Goal: Task Accomplishment & Management: Manage account settings

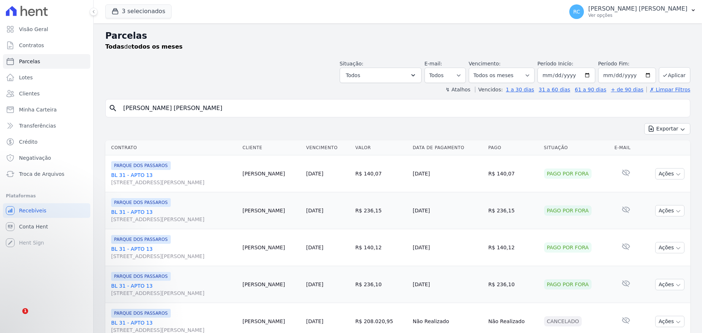
select select
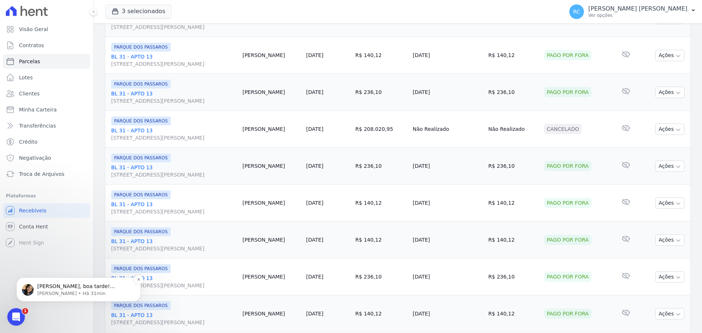
click at [65, 293] on p "Adriane • Há 31min" at bounding box center [84, 293] width 94 height 7
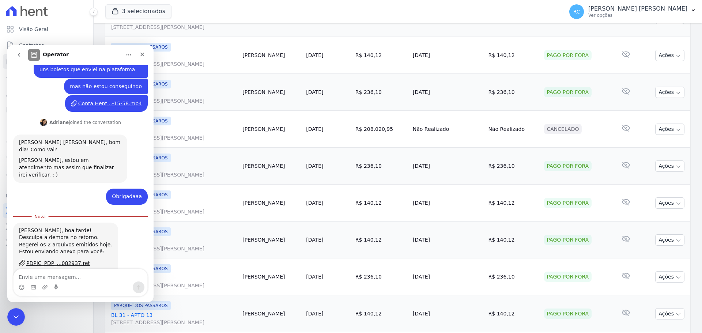
scroll to position [127, 0]
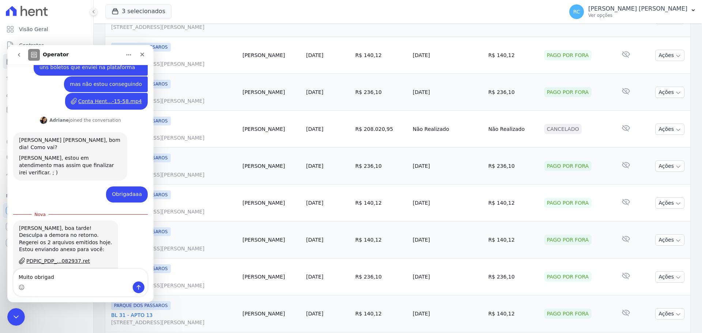
type textarea "Muito obrigada"
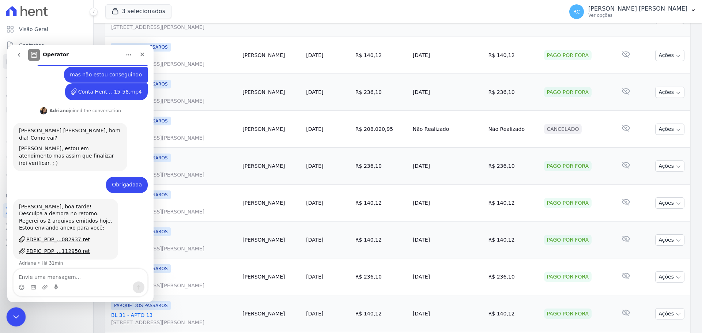
click at [19, 312] on icon "Fechar mensagem da Intercom" at bounding box center [15, 316] width 9 height 9
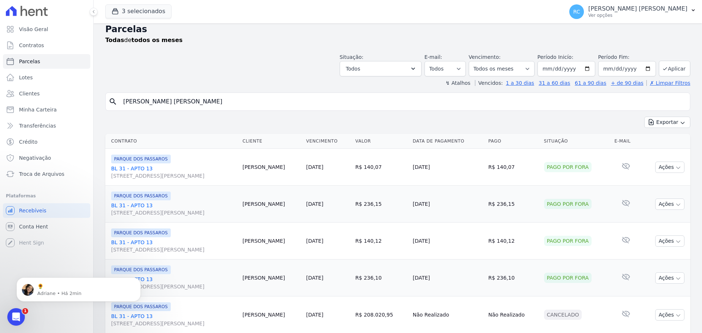
scroll to position [0, 0]
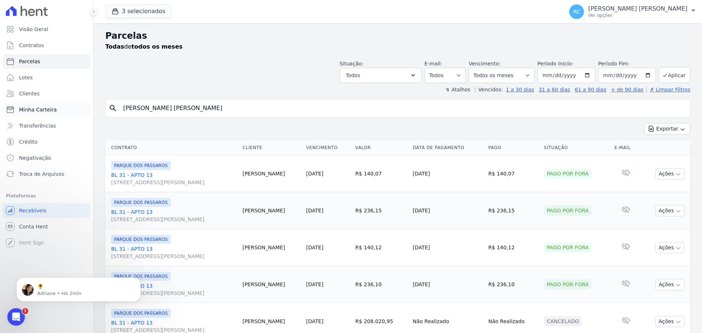
drag, startPoint x: 193, startPoint y: 108, endPoint x: 23, endPoint y: 116, distance: 170.6
click at [23, 116] on div "Visão Geral Contratos [GEOGRAPHIC_DATA] Lotes Clientes Minha Carteira Transferê…" at bounding box center [351, 166] width 702 height 333
type input "GABRIELE BARBOSA BRAGA"
select select
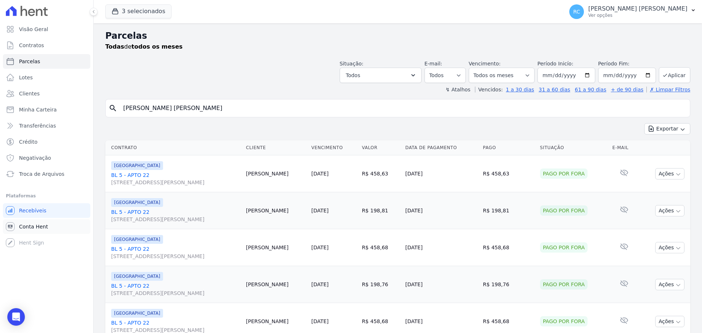
click at [47, 230] on link "Conta Hent" at bounding box center [46, 226] width 87 height 15
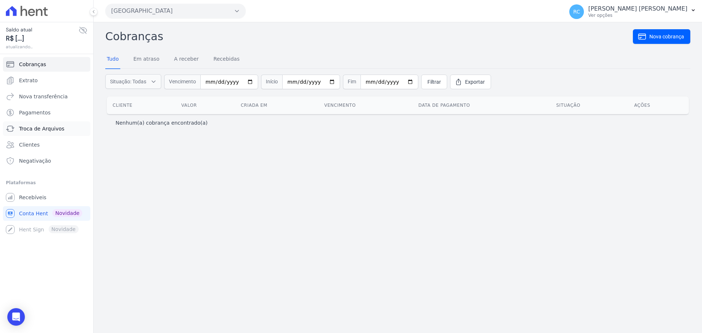
click at [44, 125] on link "Troca de Arquivos" at bounding box center [46, 128] width 87 height 15
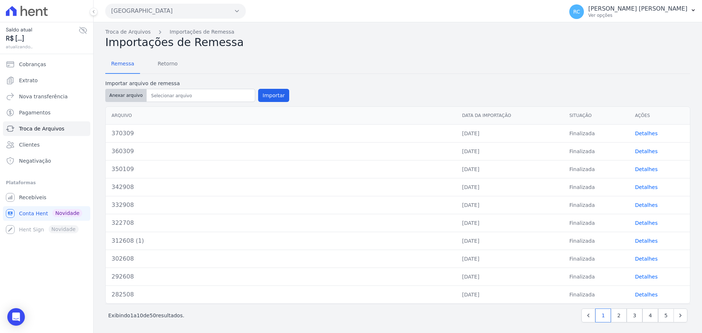
click at [124, 94] on button "Anexar arquivo" at bounding box center [125, 95] width 41 height 13
click at [192, 11] on button "[GEOGRAPHIC_DATA]" at bounding box center [175, 11] width 140 height 15
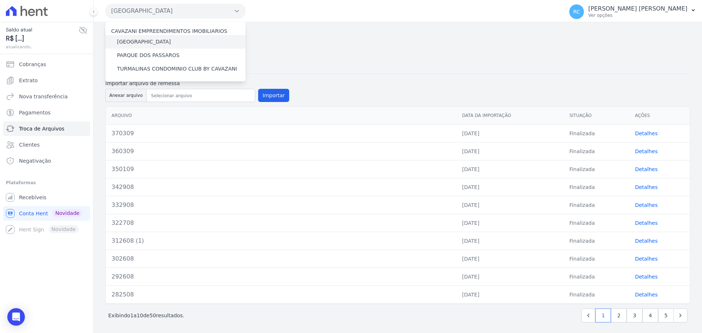
click at [169, 40] on div "[GEOGRAPHIC_DATA]" at bounding box center [175, 42] width 140 height 14
click at [142, 42] on label "[GEOGRAPHIC_DATA]" at bounding box center [144, 42] width 54 height 8
click at [0, 0] on input "[GEOGRAPHIC_DATA]" at bounding box center [0, 0] width 0 height 0
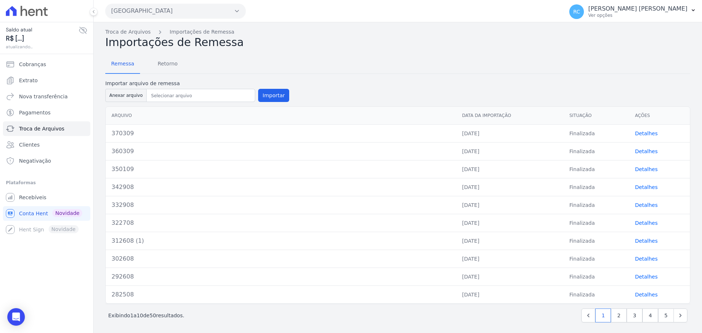
click at [188, 8] on button "[GEOGRAPHIC_DATA]" at bounding box center [175, 11] width 140 height 15
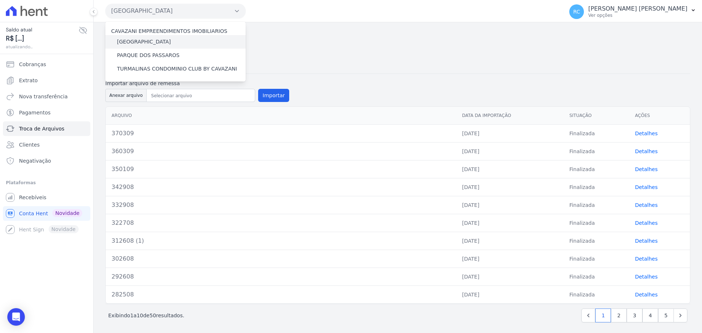
click at [138, 44] on label "[GEOGRAPHIC_DATA]" at bounding box center [144, 42] width 54 height 8
click at [0, 0] on input "[GEOGRAPHIC_DATA]" at bounding box center [0, 0] width 0 height 0
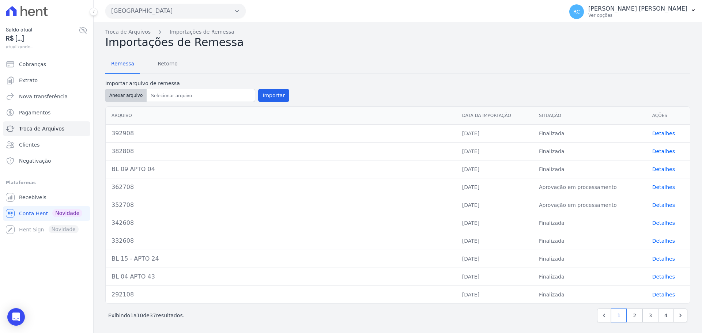
click at [128, 95] on button "Anexar arquivo" at bounding box center [125, 95] width 41 height 13
type input "400309"
click at [278, 91] on button "Importar" at bounding box center [273, 95] width 31 height 13
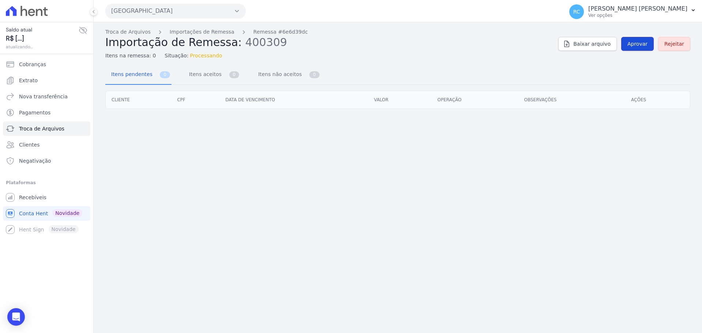
click at [634, 45] on span "Aprovar" at bounding box center [638, 43] width 20 height 7
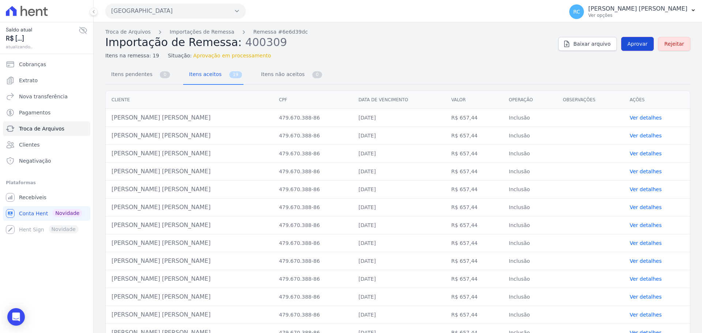
click at [633, 45] on span "Aprovar" at bounding box center [638, 43] width 20 height 7
click at [637, 50] on link "Aprovar" at bounding box center [637, 44] width 33 height 14
click at [629, 45] on span "Aprovar" at bounding box center [638, 43] width 20 height 7
click at [636, 36] on div "Troca de Arquivos Importações de Remessa Remessa #6e6d39dc Importação de Remess…" at bounding box center [397, 43] width 585 height 31
click at [631, 45] on span "Aprovar" at bounding box center [638, 43] width 20 height 7
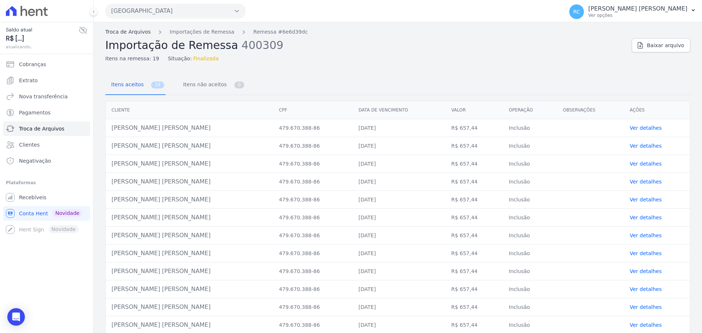
click at [125, 33] on link "Troca de Arquivos" at bounding box center [127, 32] width 45 height 8
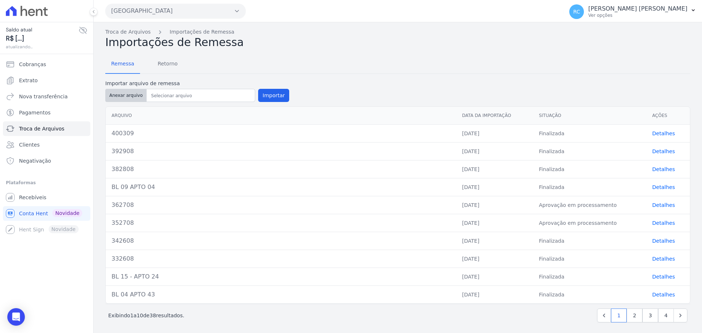
click at [122, 101] on button "Anexar arquivo" at bounding box center [125, 95] width 41 height 13
click at [164, 62] on span "Retorno" at bounding box center [167, 63] width 29 height 15
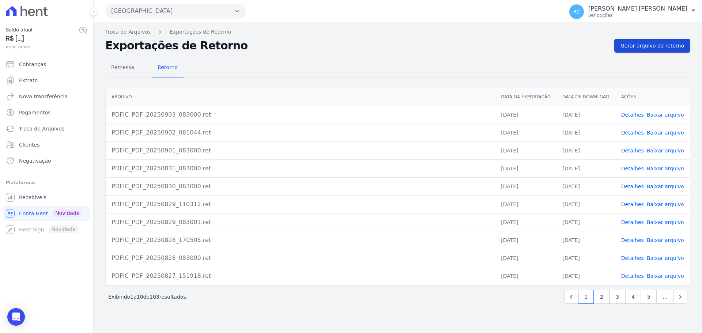
click at [659, 52] on link "Gerar arquivo de retorno" at bounding box center [652, 46] width 76 height 14
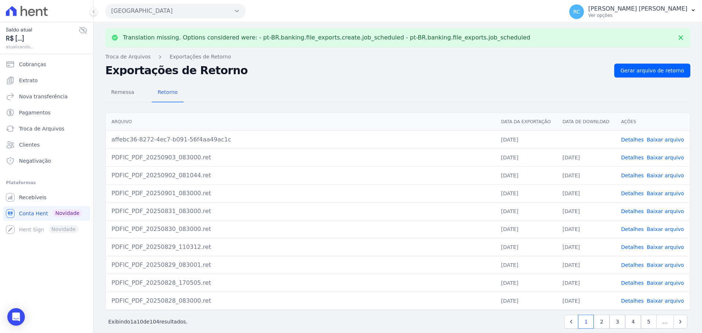
click at [653, 140] on link "Baixar arquivo" at bounding box center [665, 140] width 37 height 6
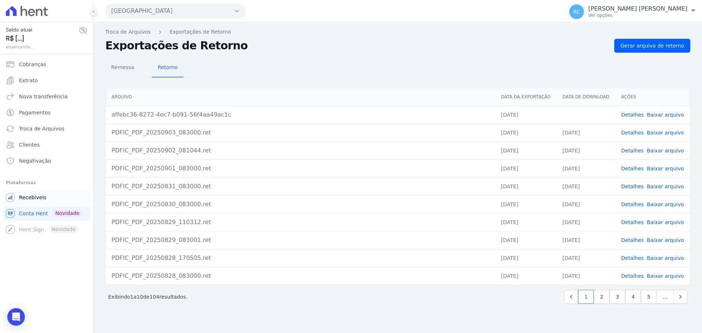
click at [42, 198] on span "Recebíveis" at bounding box center [32, 197] width 27 height 7
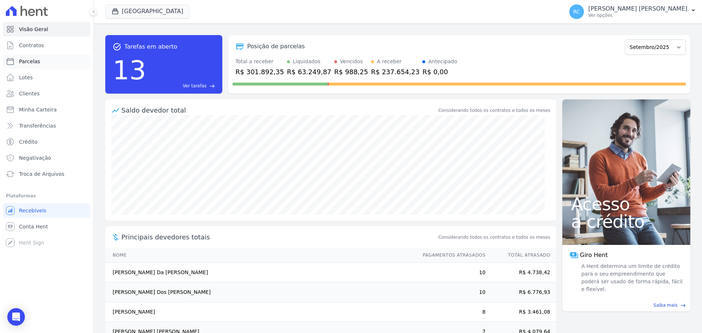
click at [57, 67] on link "Parcelas" at bounding box center [46, 61] width 87 height 15
select select
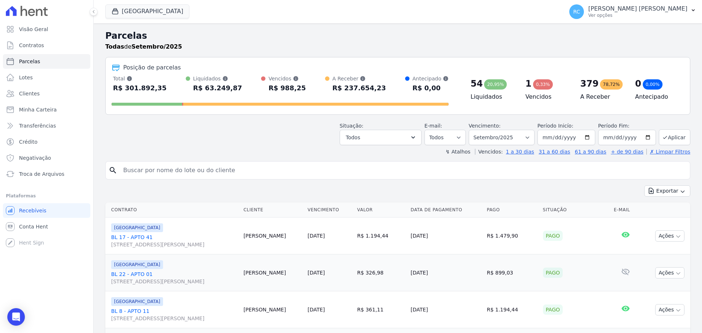
click at [223, 167] on input "search" at bounding box center [403, 170] width 568 height 15
paste input "Stefany Wilczak Barbosa"
type input "Stefany Wilczak Barbosa"
select select
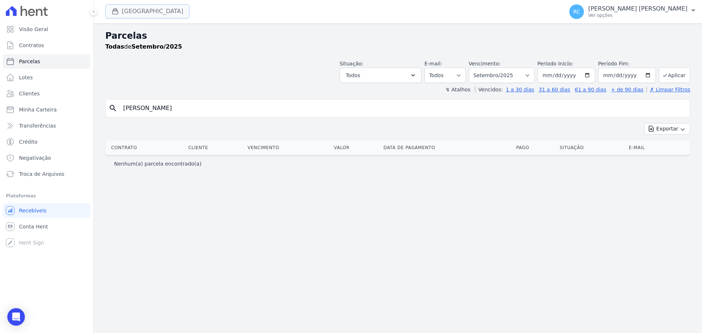
click at [135, 14] on button "Parque Das Flores" at bounding box center [147, 11] width 84 height 14
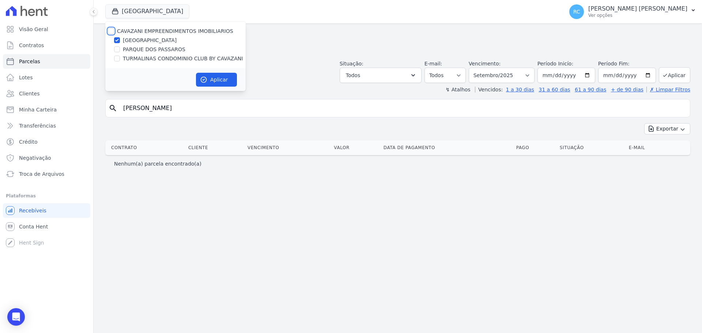
click at [110, 32] on input "CAVAZANI EMPREENDIMENTOS IMOBILIARIOS" at bounding box center [111, 31] width 6 height 6
checkbox input "true"
click at [223, 78] on button "Aplicar" at bounding box center [216, 80] width 41 height 14
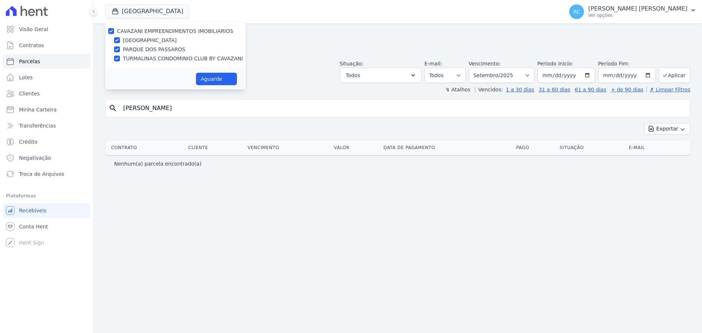
select select
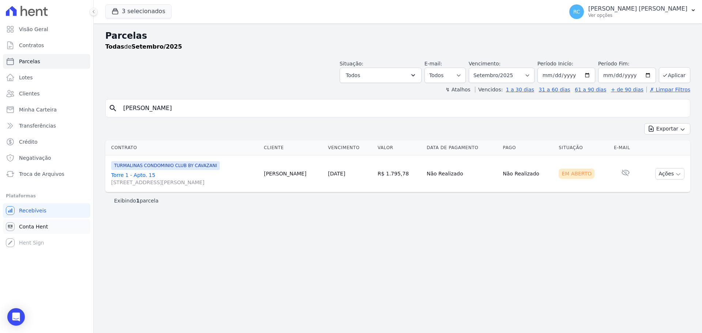
click at [35, 229] on span "Conta Hent" at bounding box center [33, 226] width 29 height 7
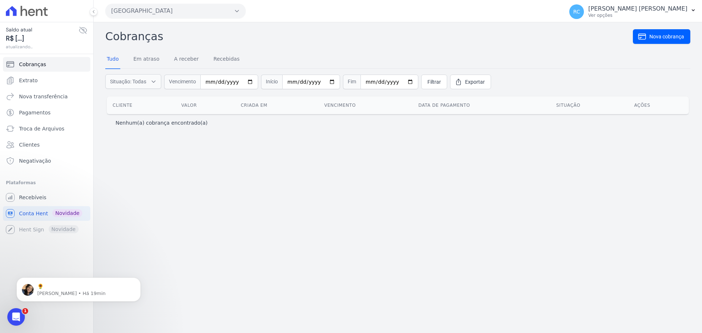
click at [170, 11] on button "Parque Dos Passaros" at bounding box center [175, 11] width 140 height 15
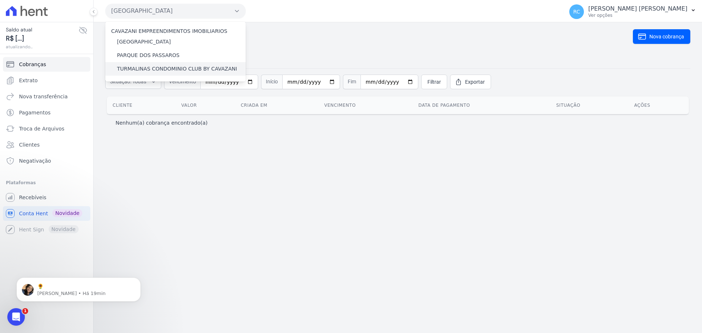
click at [148, 68] on label "TURMALINAS CONDOMINIO CLUB BY CAVAZANI" at bounding box center [177, 69] width 120 height 8
click at [0, 0] on input "TURMALINAS CONDOMINIO CLUB BY CAVAZANI" at bounding box center [0, 0] width 0 height 0
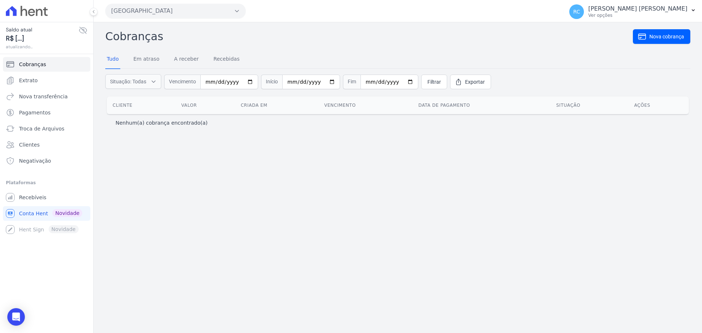
click at [158, 8] on button "Parque Dos Passaros" at bounding box center [175, 11] width 140 height 15
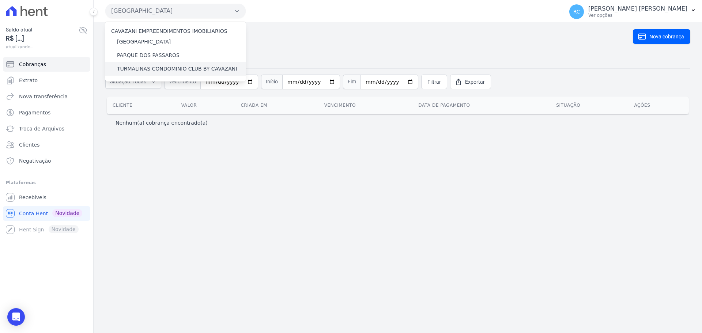
click at [146, 66] on label "TURMALINAS CONDOMINIO CLUB BY CAVAZANI" at bounding box center [177, 69] width 120 height 8
click at [0, 0] on input "TURMALINAS CONDOMINIO CLUB BY CAVAZANI" at bounding box center [0, 0] width 0 height 0
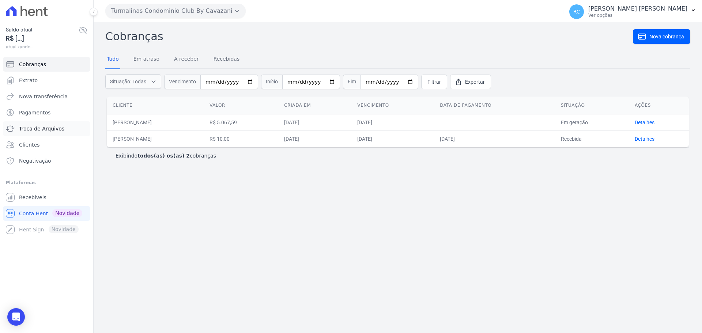
click at [50, 131] on span "Troca de Arquivos" at bounding box center [41, 128] width 45 height 7
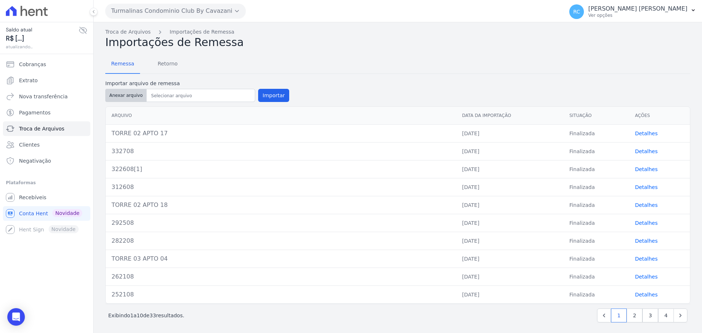
click at [129, 98] on button "Anexar arquivo" at bounding box center [125, 95] width 41 height 13
type input "350309"
click at [275, 94] on button "Importar" at bounding box center [273, 95] width 31 height 13
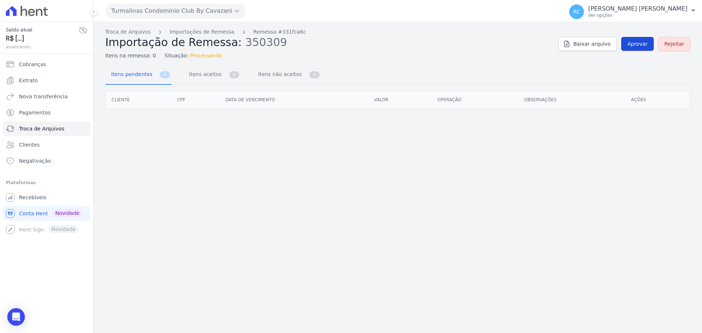
click at [641, 49] on link "Aprovar" at bounding box center [637, 44] width 33 height 14
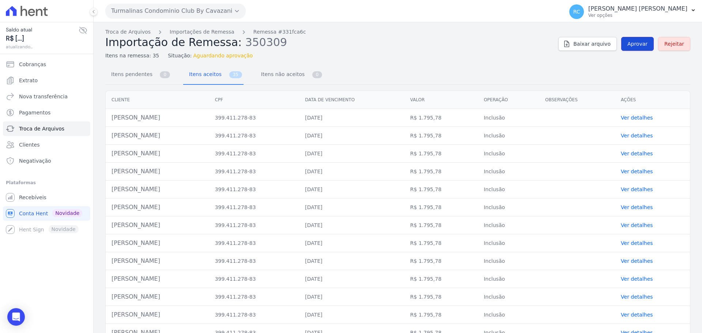
click at [630, 37] on link "Aprovar" at bounding box center [637, 44] width 33 height 14
click at [150, 120] on td "Stefany Wilczak Barbosa" at bounding box center [158, 118] width 104 height 18
copy tr "Stefany Wilczak Barbosa"
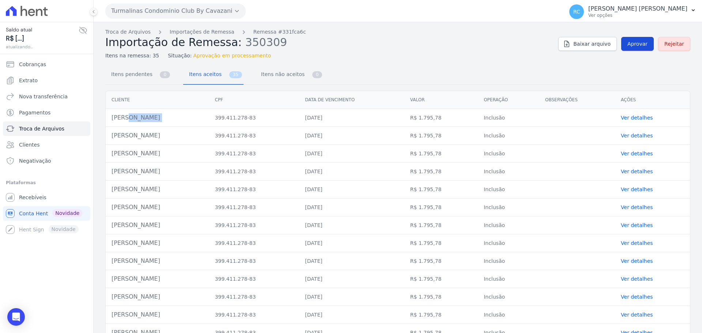
click at [628, 42] on span "Aprovar" at bounding box center [638, 43] width 20 height 7
copy td "tefany Wilczak Barbosa"
drag, startPoint x: 127, startPoint y: 120, endPoint x: 110, endPoint y: 123, distance: 17.0
click at [110, 123] on td "Stefany Wilczak Barbosa" at bounding box center [158, 118] width 104 height 18
copy td "Stefany Wilczak Barbosa"
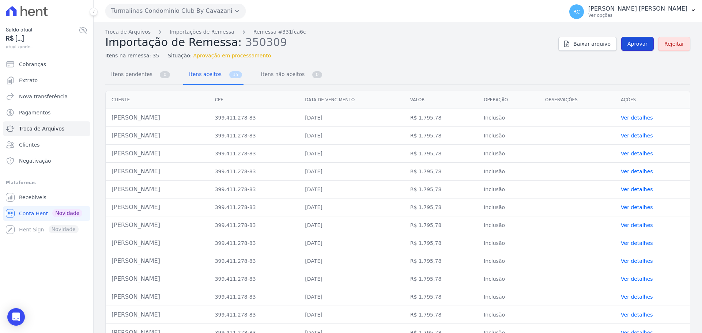
click at [638, 43] on span "Aprovar" at bounding box center [638, 43] width 20 height 7
click at [622, 47] on link "Aprovar" at bounding box center [637, 44] width 33 height 14
click at [630, 40] on link "Aprovar" at bounding box center [637, 44] width 33 height 14
click at [639, 43] on span "Aprovar" at bounding box center [638, 43] width 20 height 7
click at [641, 41] on span "Aprovar" at bounding box center [638, 43] width 20 height 7
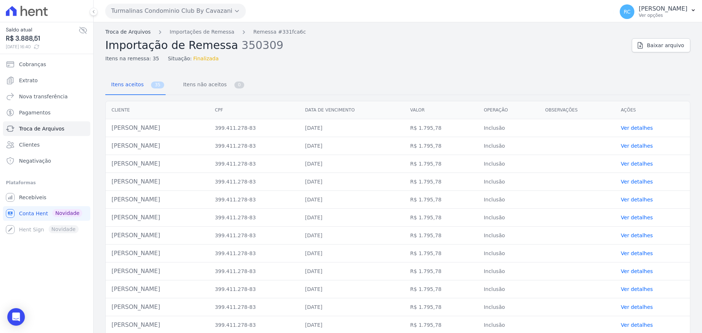
click at [134, 30] on link "Troca de Arquivos" at bounding box center [127, 32] width 45 height 8
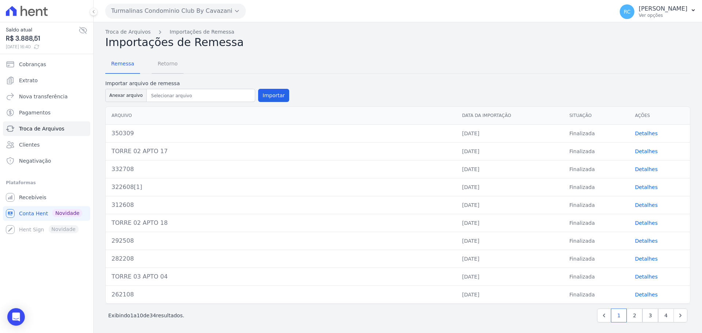
click at [160, 66] on span "Retorno" at bounding box center [167, 63] width 29 height 15
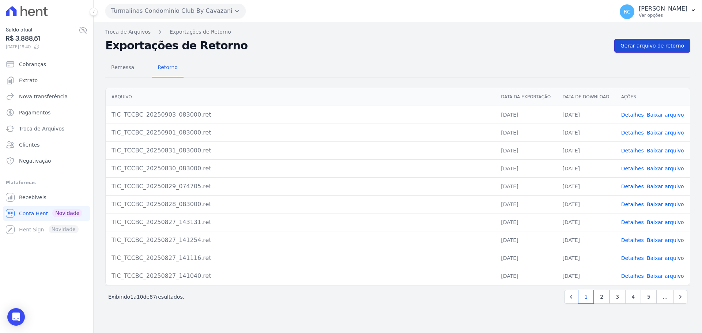
click at [665, 45] on span "Gerar arquivo de retorno" at bounding box center [653, 45] width 64 height 7
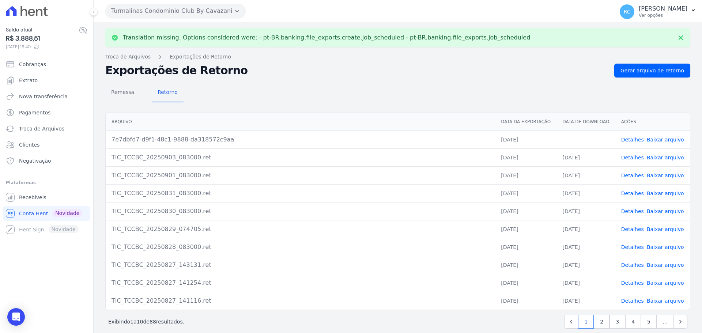
click at [666, 142] on link "Baixar arquivo" at bounding box center [665, 140] width 37 height 6
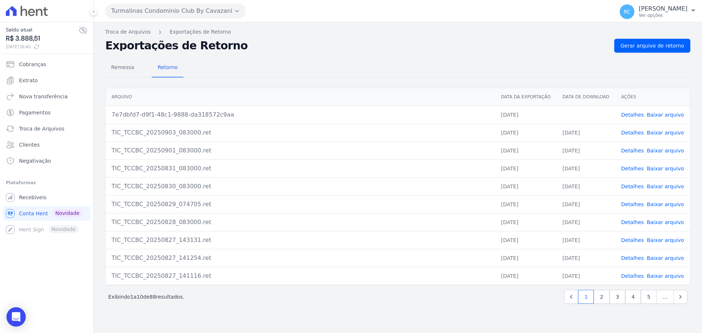
click at [13, 322] on div "Open Intercom Messenger" at bounding box center [16, 317] width 19 height 19
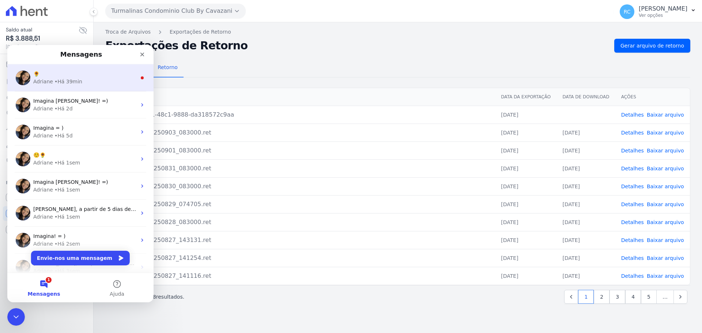
click at [88, 82] on div "[PERSON_NAME] • Há 39min" at bounding box center [84, 82] width 103 height 8
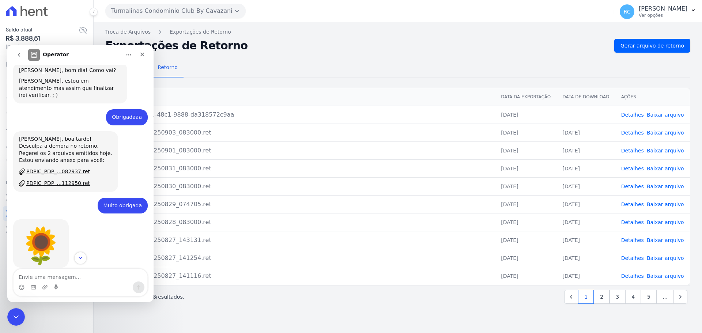
scroll to position [191, 0]
click at [59, 167] on div "PDPIC_PDP_...082937.ret" at bounding box center [58, 171] width 64 height 8
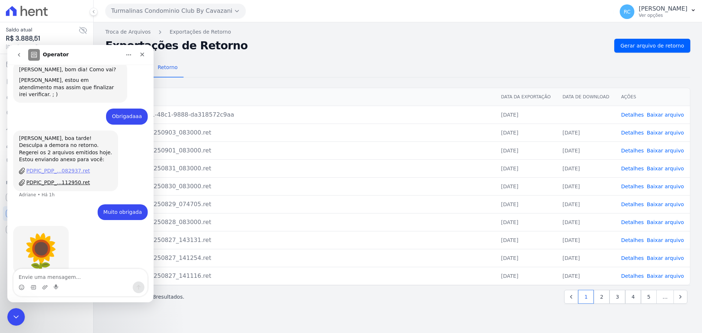
scroll to position [198, 0]
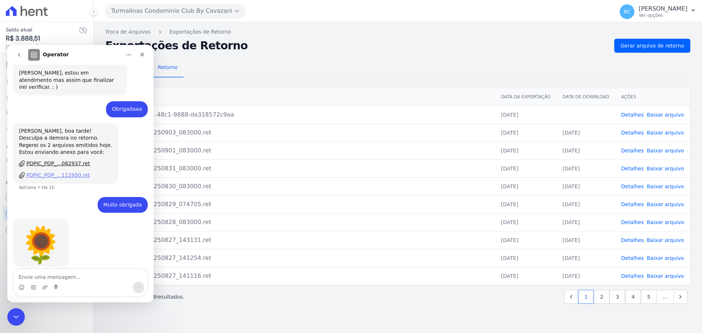
click at [64, 172] on div "PDPIC_PDP_...112950.ret" at bounding box center [58, 176] width 64 height 8
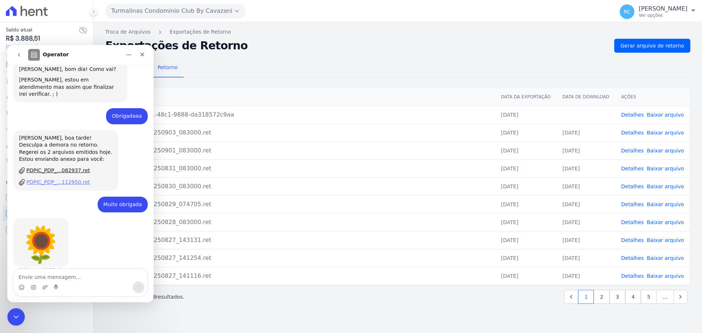
scroll to position [191, 0]
click at [8, 320] on div "Fechar mensagem da Intercom" at bounding box center [15, 316] width 18 height 18
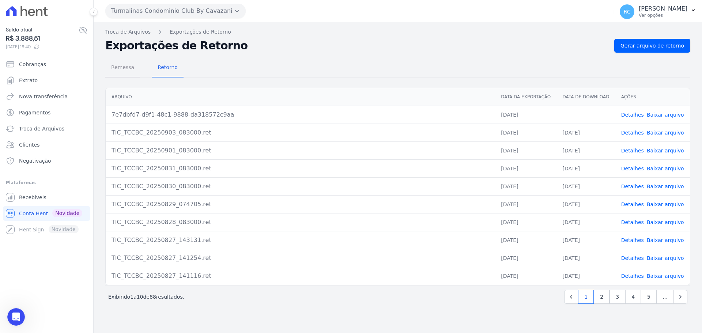
click at [121, 69] on span "Remessa" at bounding box center [123, 67] width 32 height 15
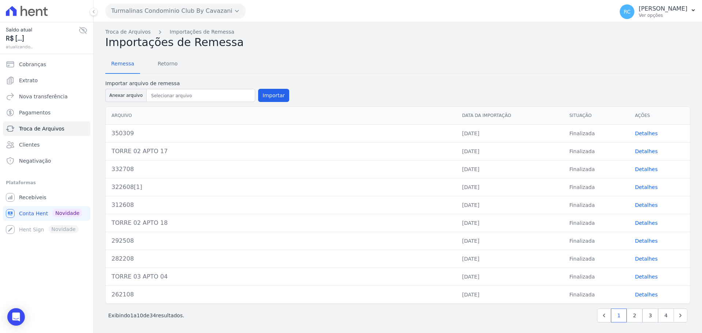
click at [202, 4] on button "Turmalinas Condominio Club By Cavazani" at bounding box center [175, 11] width 140 height 15
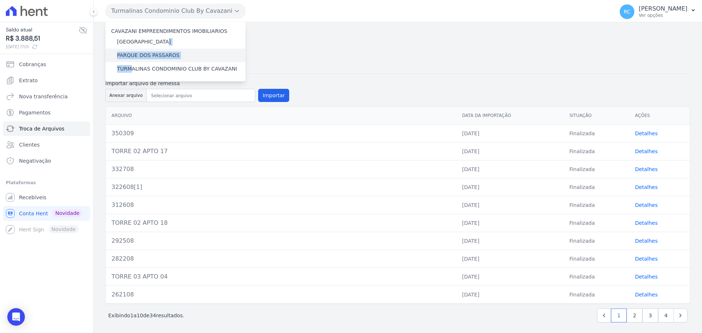
drag, startPoint x: 129, startPoint y: 69, endPoint x: 154, endPoint y: 50, distance: 31.5
click at [159, 42] on div "CAVAZANI EMPREENDIMENTOS IMOBILIARIOS [GEOGRAPHIC_DATA] [GEOGRAPHIC_DATA] TURMA…" at bounding box center [175, 52] width 140 height 60
click at [151, 53] on label "PARQUE DOS PASSAROS" at bounding box center [148, 56] width 63 height 8
click at [0, 0] on input "PARQUE DOS PASSAROS" at bounding box center [0, 0] width 0 height 0
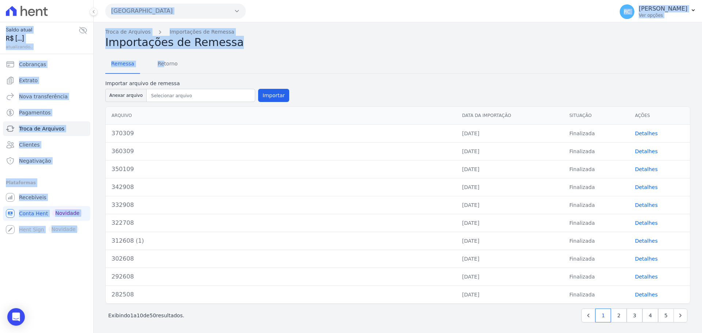
click at [263, 44] on h2 "Importações de Remessa" at bounding box center [397, 42] width 585 height 13
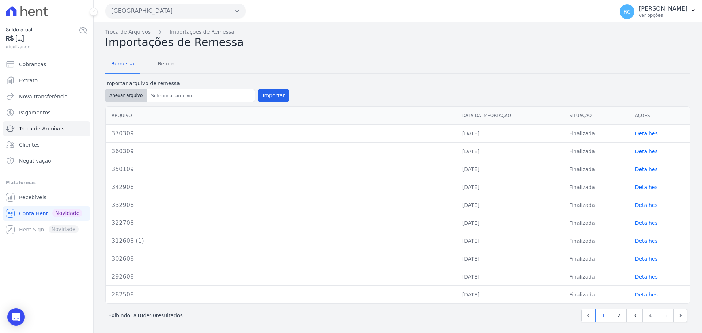
click at [127, 98] on button "Anexar arquivo" at bounding box center [125, 95] width 41 height 13
type input "360309"
click at [270, 94] on button "Importar" at bounding box center [273, 95] width 31 height 13
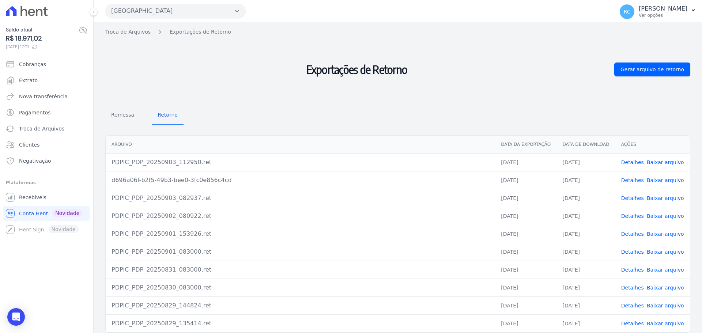
drag, startPoint x: 0, startPoint y: 317, endPoint x: 4, endPoint y: 316, distance: 4.2
click at [1, 316] on div "Saldo atual R$ 18.971,02 [DATE] 17:01 Cobranças Extrato Nova transferência Paga…" at bounding box center [46, 166] width 93 height 333
drag, startPoint x: 4, startPoint y: 316, endPoint x: 9, endPoint y: 316, distance: 4.8
click at [7, 316] on div "Saldo atual R$ 18.971,02 [DATE] 17:01 Cobranças Extrato Nova transferência Paga…" at bounding box center [46, 166] width 93 height 333
click at [10, 316] on div "Open Intercom Messenger" at bounding box center [16, 317] width 19 height 19
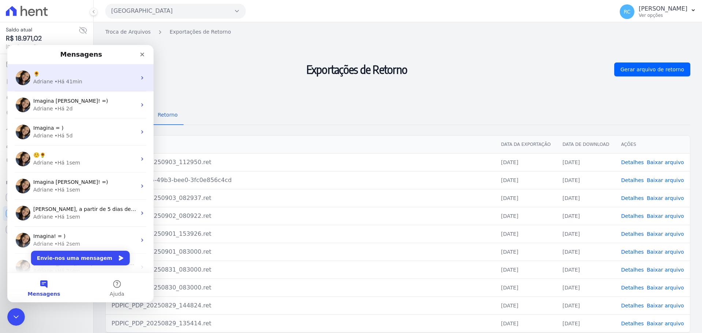
click at [93, 89] on div "🌻 [PERSON_NAME] • Há 41min" at bounding box center [80, 77] width 146 height 27
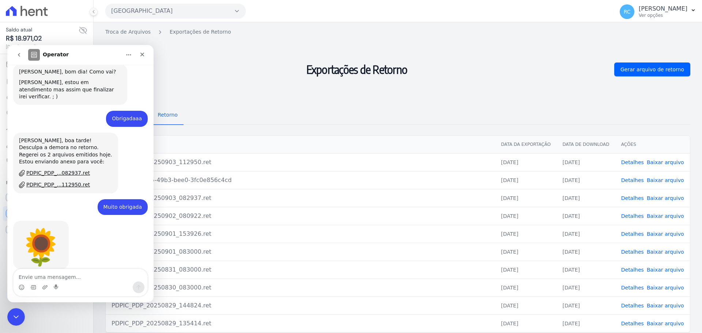
scroll to position [191, 0]
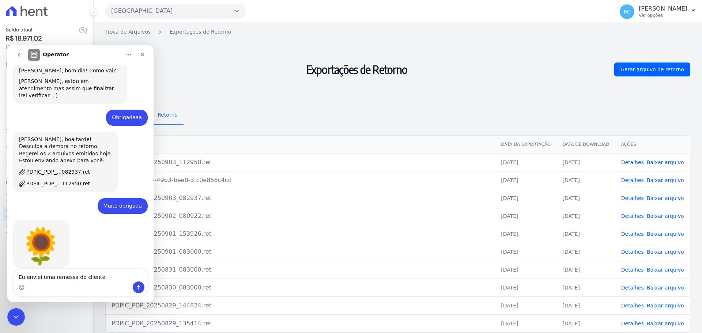
type textarea "Eu enviei uma remessa do cliente [PERSON_NAME]"
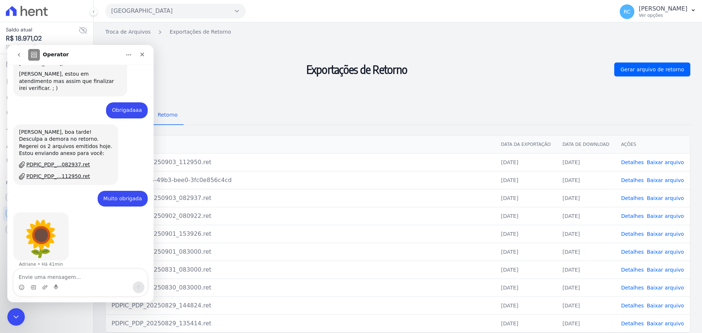
scroll to position [219, 0]
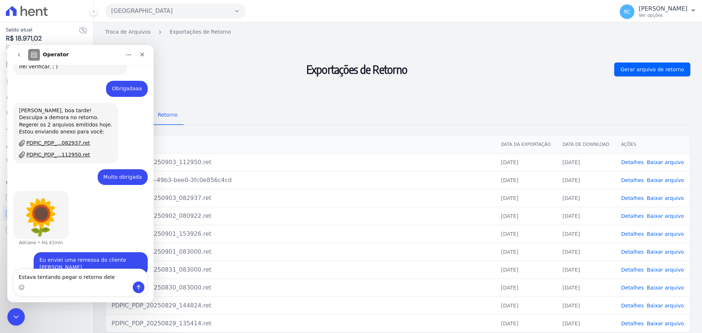
type textarea "Estava tentando pegar o retorno dele"
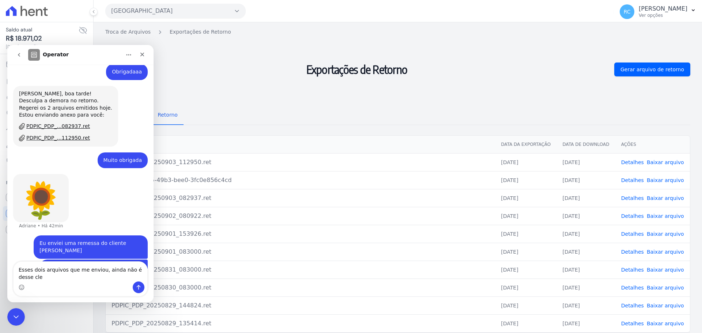
scroll to position [244, 0]
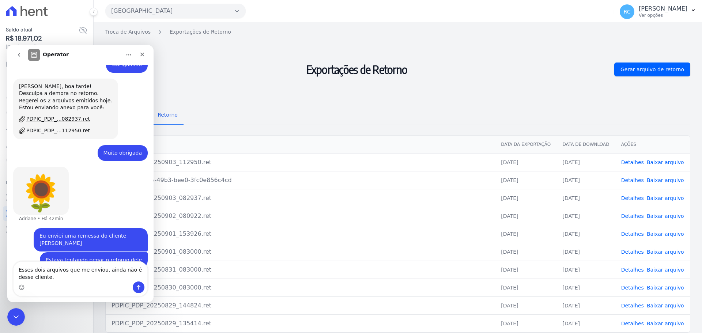
type textarea "Esses dois arquivos que me enviou, ainda não é desse cliente."
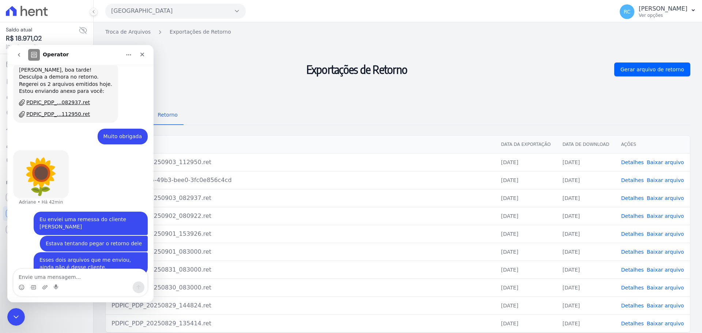
click at [625, 183] on link "Detalhes" at bounding box center [632, 180] width 23 height 6
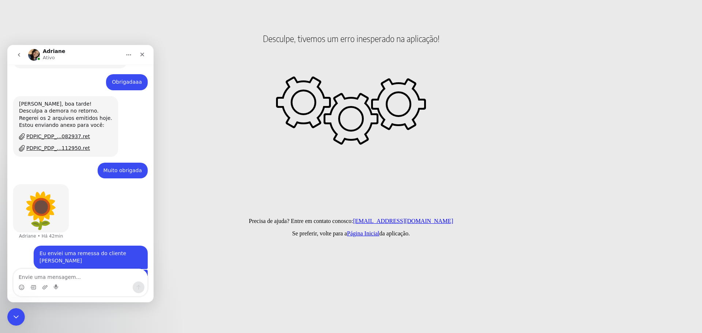
scroll to position [260, 0]
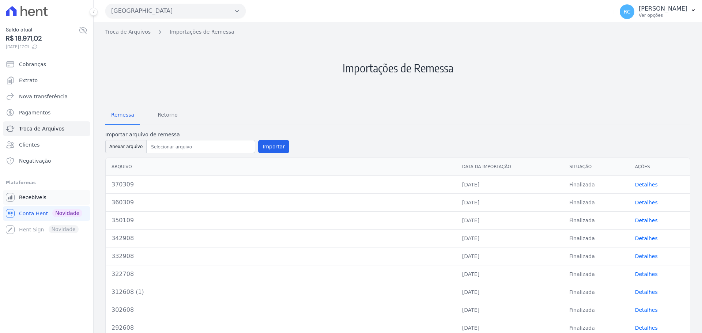
click at [41, 197] on span "Recebíveis" at bounding box center [32, 197] width 27 height 7
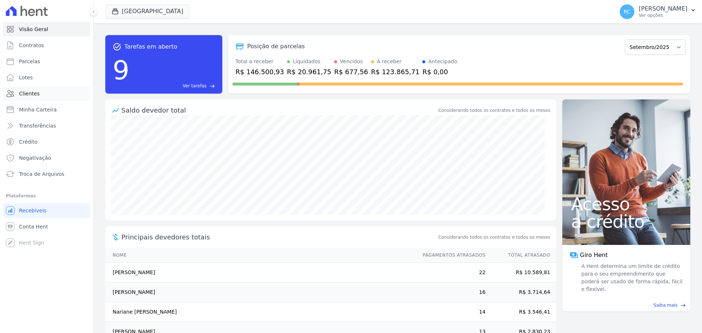
click at [52, 97] on link "Clientes" at bounding box center [46, 93] width 87 height 15
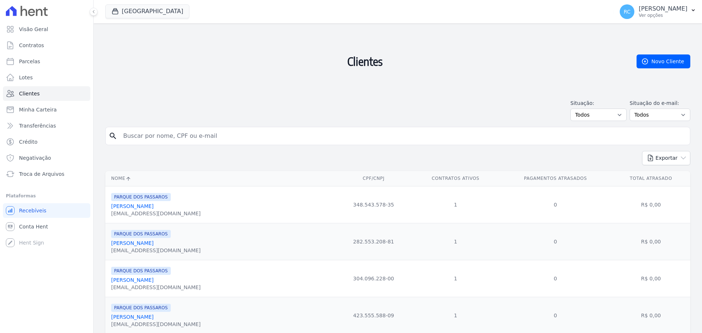
drag, startPoint x: 159, startPoint y: 138, endPoint x: 204, endPoint y: 130, distance: 45.7
click at [159, 138] on input "search" at bounding box center [403, 136] width 568 height 15
paste input "[DATE]"
type input "[DATE]"
drag, startPoint x: 196, startPoint y: 134, endPoint x: 205, endPoint y: 131, distance: 9.6
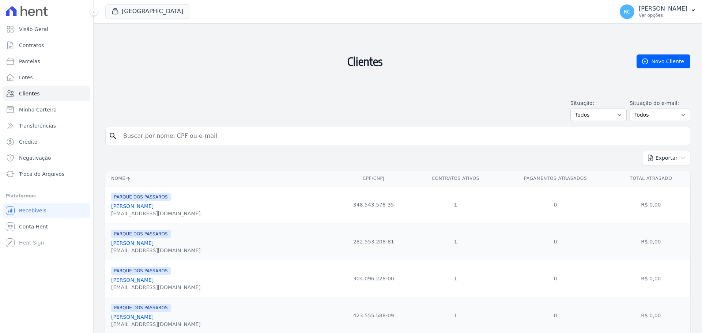
click at [196, 134] on input "search" at bounding box center [403, 136] width 568 height 15
paste input "[PERSON_NAME]"
type input "[PERSON_NAME]"
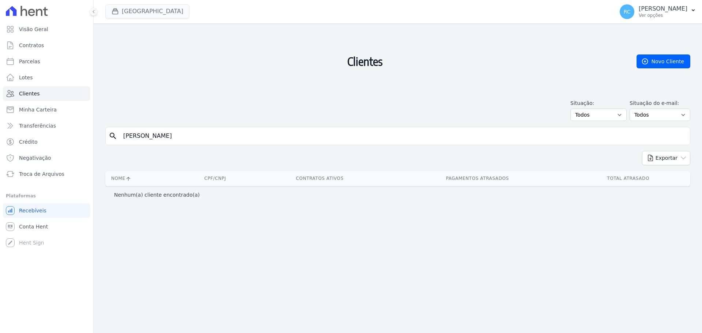
drag, startPoint x: 128, startPoint y: 22, endPoint x: 132, endPoint y: 12, distance: 10.9
click at [132, 12] on div "[GEOGRAPHIC_DATA] [PERSON_NAME] EMPREENDIMENTOS IMOBILIARIOS [GEOGRAPHIC_DATA] …" at bounding box center [358, 12] width 506 height 24
click at [132, 10] on button "[GEOGRAPHIC_DATA]" at bounding box center [147, 11] width 84 height 14
click at [129, 11] on button "[GEOGRAPHIC_DATA]" at bounding box center [147, 11] width 84 height 14
click at [118, 16] on button "[GEOGRAPHIC_DATA]" at bounding box center [147, 11] width 84 height 14
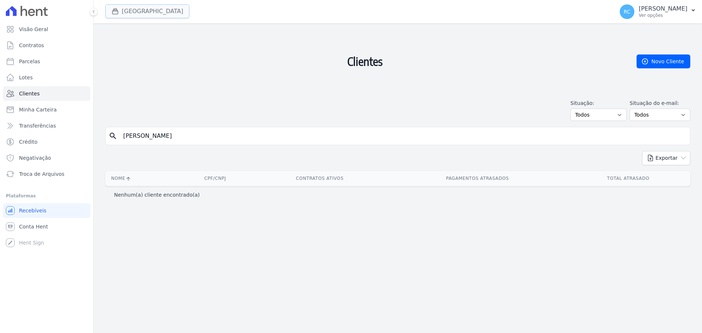
click at [140, 12] on button "[GEOGRAPHIC_DATA]" at bounding box center [147, 11] width 84 height 14
drag, startPoint x: 138, startPoint y: 23, endPoint x: 143, endPoint y: 18, distance: 7.3
click at [142, 20] on div "[GEOGRAPHIC_DATA] [PERSON_NAME] EMPREENDIMENTOS IMOBILIARIOS [GEOGRAPHIC_DATA] …" at bounding box center [358, 12] width 506 height 24
click at [144, 14] on button "[GEOGRAPHIC_DATA]" at bounding box center [147, 11] width 84 height 14
click at [176, 20] on div "[GEOGRAPHIC_DATA] [PERSON_NAME] EMPREENDIMENTOS IMOBILIARIOS [GEOGRAPHIC_DATA] …" at bounding box center [358, 12] width 506 height 24
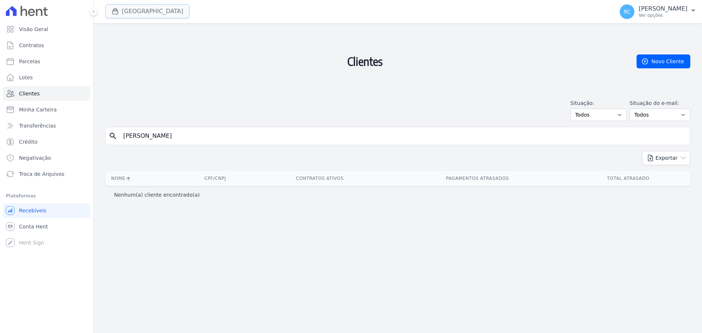
click at [176, 12] on button "Parque Dos Passaros" at bounding box center [147, 11] width 84 height 14
click at [116, 12] on icon "button" at bounding box center [115, 11] width 7 height 7
click at [44, 65] on link "Parcelas" at bounding box center [46, 61] width 87 height 15
select select
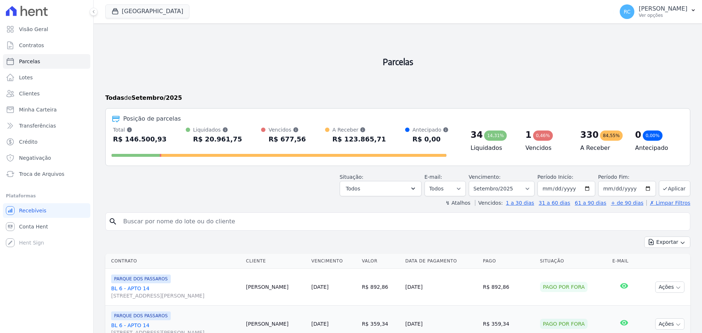
drag, startPoint x: 212, startPoint y: 225, endPoint x: 227, endPoint y: 223, distance: 14.8
click at [212, 225] on input "search" at bounding box center [403, 221] width 568 height 15
paste input "Jhonatan Belarmino Araújo da Silva"
drag, startPoint x: 178, startPoint y: 225, endPoint x: 490, endPoint y: 176, distance: 315.8
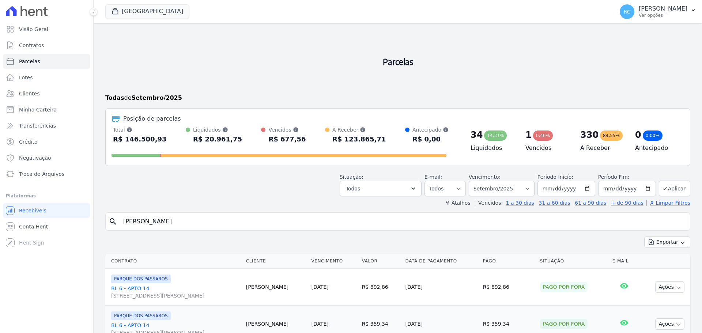
type input "Jhonatan Belarmino"
select select
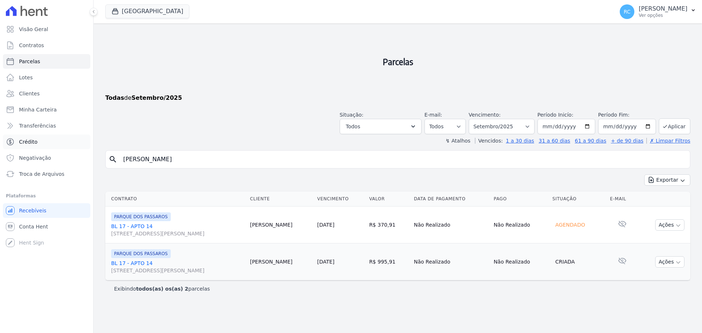
drag, startPoint x: 177, startPoint y: 152, endPoint x: 9, endPoint y: 149, distance: 168.3
click at [8, 150] on div "Visão Geral Contratos Parcelas Lotes Clientes Minha Carteira Transferências Cré…" at bounding box center [351, 166] width 702 height 333
drag, startPoint x: 2, startPoint y: 176, endPoint x: 24, endPoint y: 165, distance: 24.4
click at [12, 169] on div "Visão Geral Contratos Parcelas Lotes Clientes Minha Carteira Transferências Cré…" at bounding box center [351, 166] width 702 height 333
click at [32, 228] on span "Conta Hent" at bounding box center [33, 226] width 29 height 7
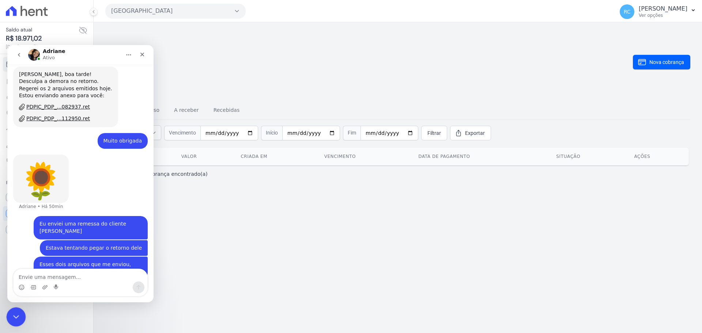
scroll to position [260, 0]
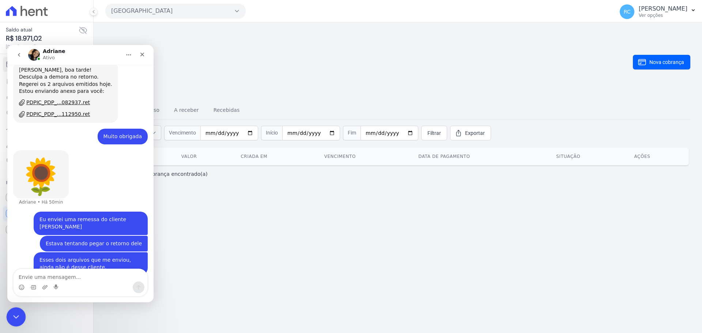
click at [9, 322] on div "Fechar mensagem da Intercom" at bounding box center [15, 316] width 18 height 18
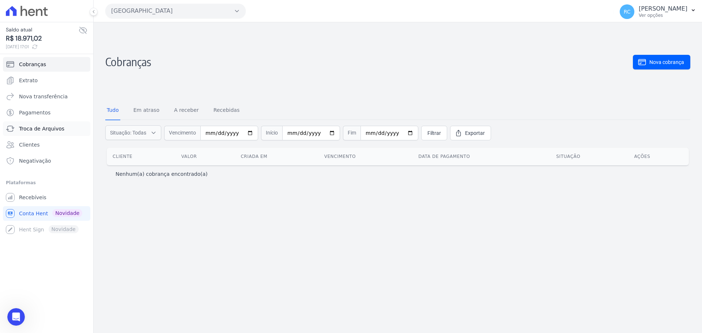
click at [44, 132] on span "Troca de Arquivos" at bounding box center [41, 128] width 45 height 7
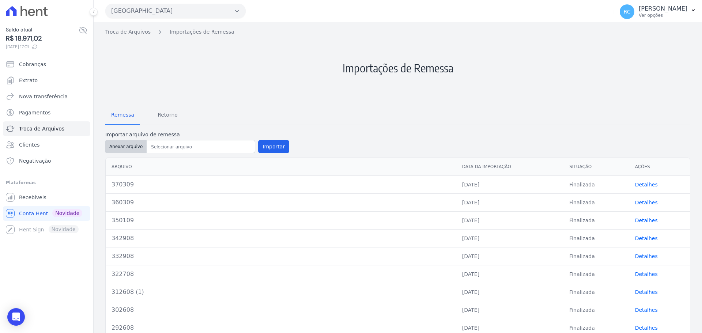
click at [125, 146] on button "Anexar arquivo" at bounding box center [125, 146] width 41 height 13
type input "380309"
click at [267, 146] on button "Importar" at bounding box center [273, 146] width 31 height 13
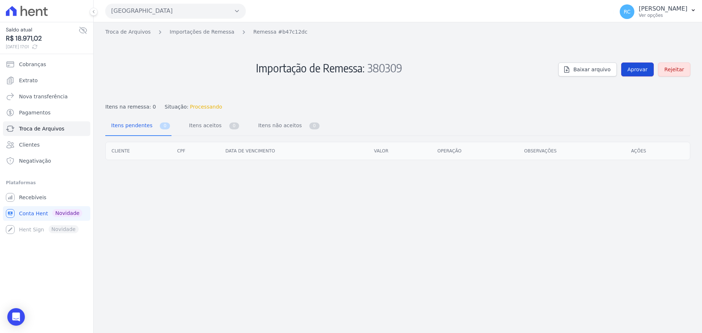
click at [648, 72] on span "Aprovar" at bounding box center [638, 69] width 20 height 7
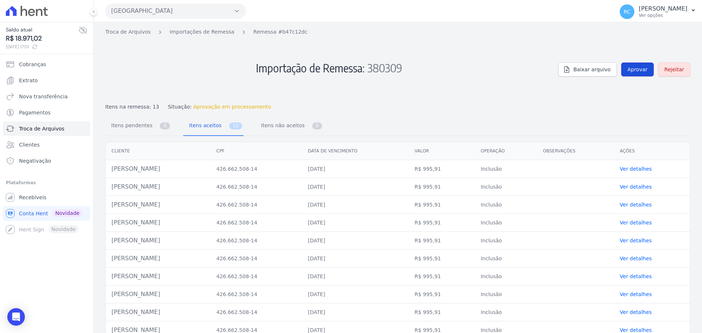
click at [633, 71] on span "Aprovar" at bounding box center [638, 69] width 20 height 7
click at [639, 69] on span "Aprovar" at bounding box center [638, 69] width 20 height 7
click at [636, 69] on span "Aprovar" at bounding box center [638, 69] width 20 height 7
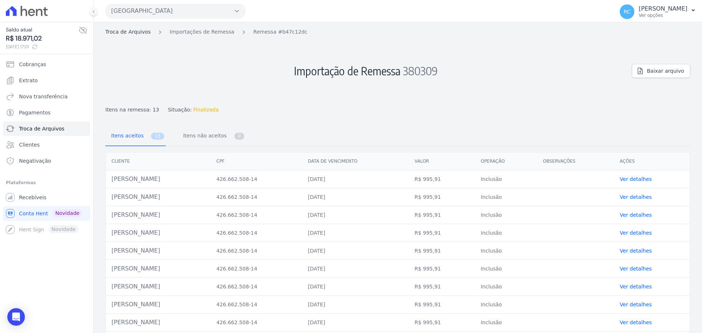
click at [131, 35] on link "Troca de Arquivos" at bounding box center [127, 32] width 45 height 8
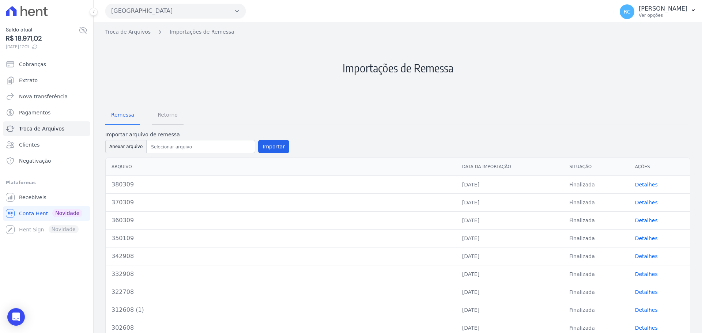
click at [158, 117] on span "Retorno" at bounding box center [167, 115] width 29 height 15
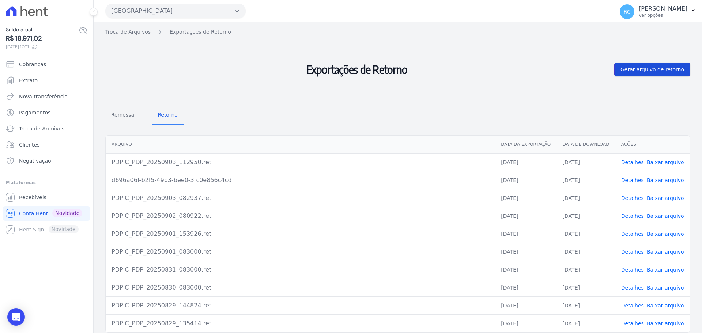
click at [670, 66] on span "Gerar arquivo de retorno" at bounding box center [653, 69] width 64 height 7
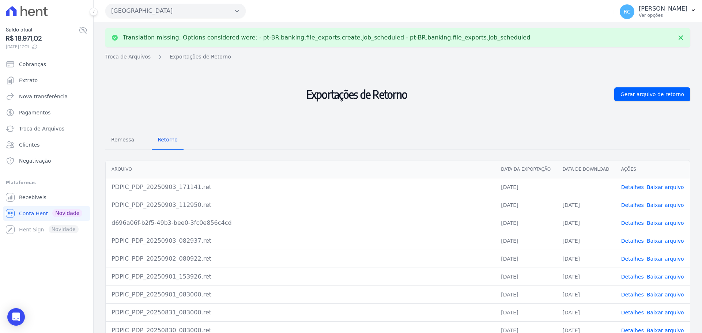
click at [649, 188] on link "Baixar arquivo" at bounding box center [665, 187] width 37 height 6
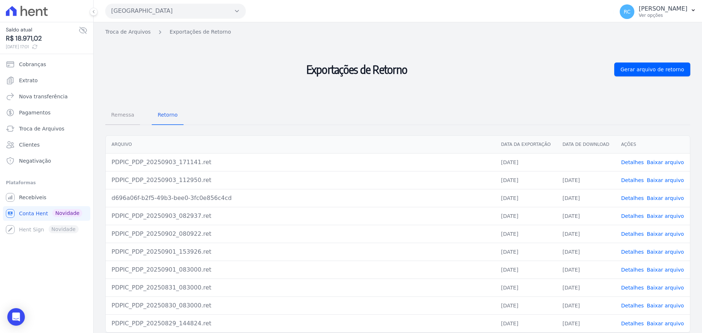
click at [123, 116] on span "Remessa" at bounding box center [123, 115] width 32 height 15
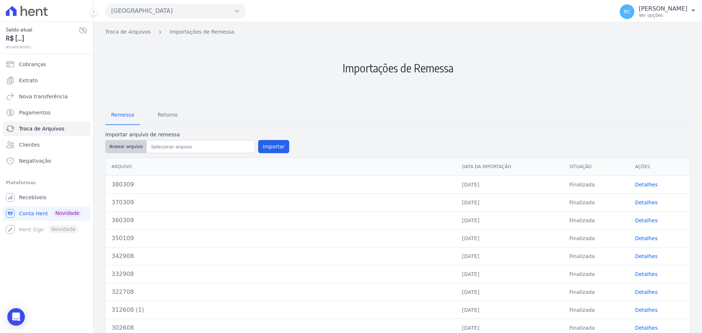
click at [131, 147] on button "Anexar arquivo" at bounding box center [125, 146] width 41 height 13
click at [117, 148] on button "Anexar arquivo" at bounding box center [125, 146] width 41 height 13
type input "390309"
click at [275, 151] on button "Importar" at bounding box center [273, 146] width 31 height 13
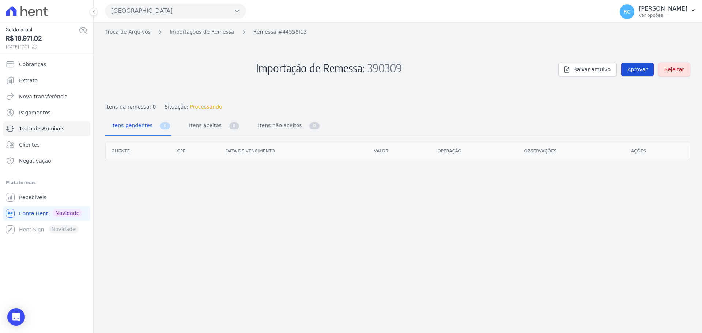
click at [634, 67] on span "Aprovar" at bounding box center [638, 69] width 20 height 7
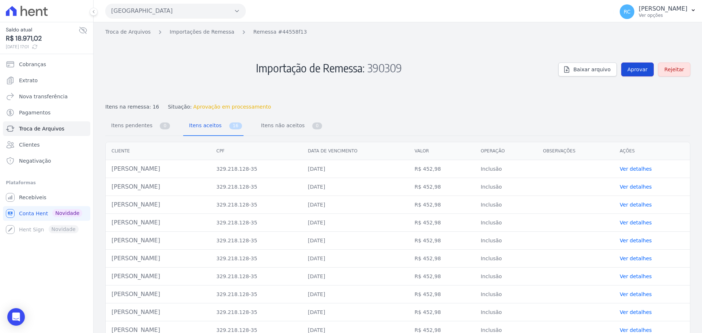
click at [640, 65] on link "Aprovar" at bounding box center [637, 70] width 33 height 14
click at [636, 63] on link "Aprovar" at bounding box center [637, 70] width 33 height 14
click at [633, 68] on span "Aprovar" at bounding box center [638, 69] width 20 height 7
click at [643, 68] on span "Aprovar" at bounding box center [638, 69] width 20 height 7
click at [646, 74] on link "Aprovar" at bounding box center [637, 70] width 33 height 14
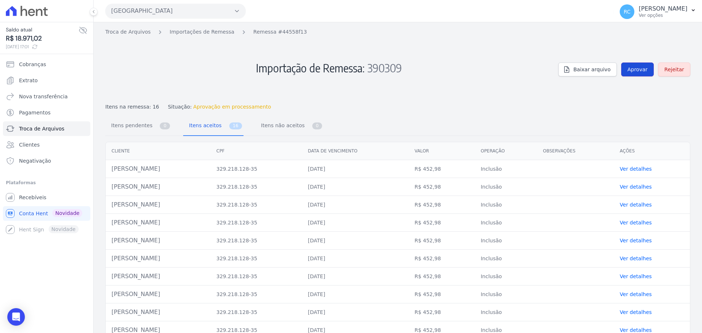
click at [636, 70] on span "Aprovar" at bounding box center [638, 69] width 20 height 7
click at [640, 71] on span "Aprovar" at bounding box center [638, 69] width 20 height 7
click at [643, 72] on span "Aprovar" at bounding box center [638, 69] width 20 height 7
click at [630, 72] on span "Aprovar" at bounding box center [638, 69] width 20 height 7
drag, startPoint x: 204, startPoint y: 175, endPoint x: 112, endPoint y: 171, distance: 93.0
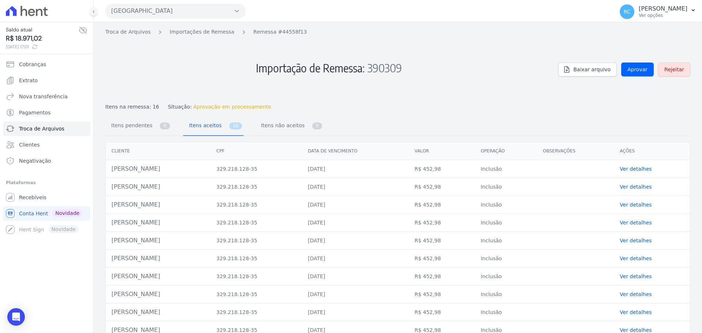
click at [112, 171] on td "Gabriel Moreno Da Costa Souza" at bounding box center [158, 169] width 105 height 18
copy td "Gabriel Moreno Da Costa Souza"
click at [635, 68] on span "Aprovar" at bounding box center [638, 69] width 20 height 7
click at [632, 69] on span "Aprovar" at bounding box center [638, 69] width 20 height 7
click at [628, 68] on span "Aprovar" at bounding box center [638, 69] width 20 height 7
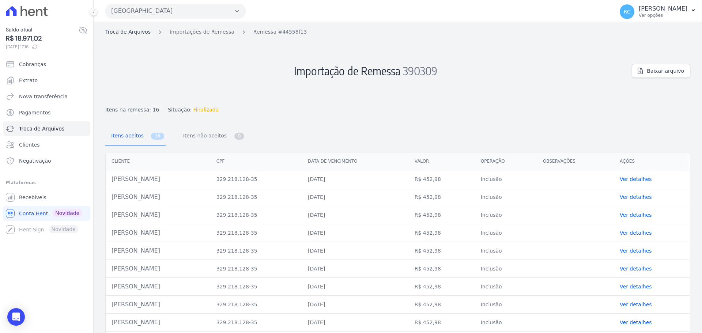
click at [138, 28] on link "Troca de Arquivos" at bounding box center [127, 32] width 45 height 8
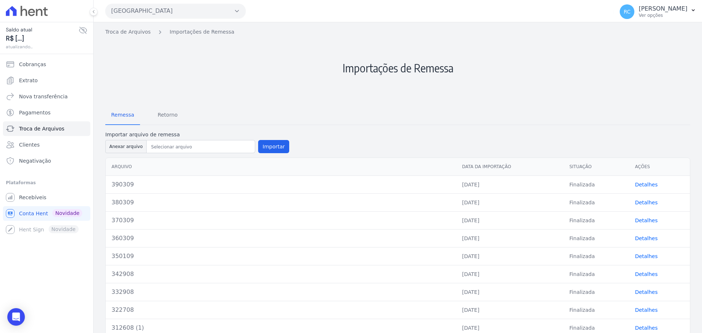
click at [133, 33] on link "Troca de Arquivos" at bounding box center [127, 32] width 45 height 8
click at [169, 113] on span "Retorno" at bounding box center [167, 115] width 29 height 15
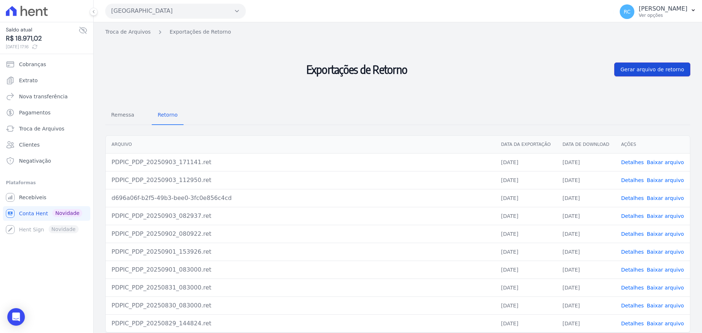
click at [658, 69] on span "Gerar arquivo de retorno" at bounding box center [653, 69] width 64 height 7
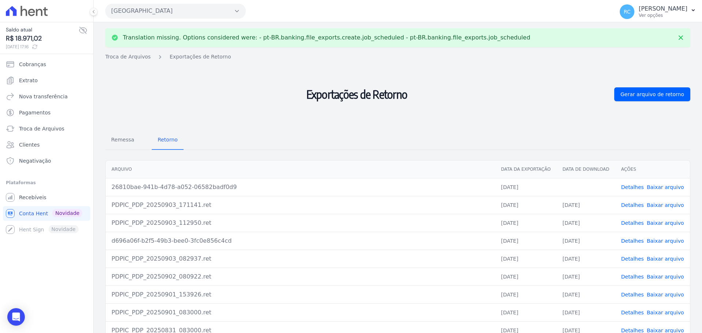
click at [650, 187] on link "Baixar arquivo" at bounding box center [665, 187] width 37 height 6
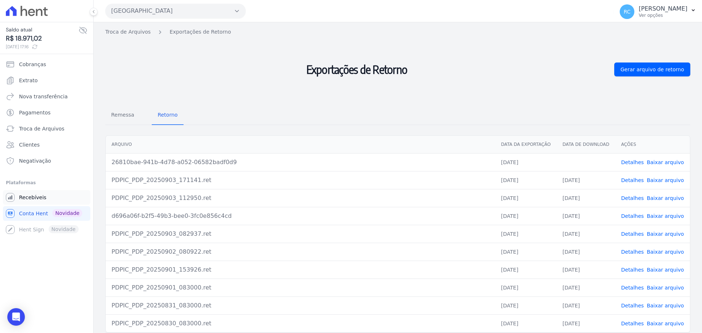
click at [36, 196] on span "Recebíveis" at bounding box center [32, 197] width 27 height 7
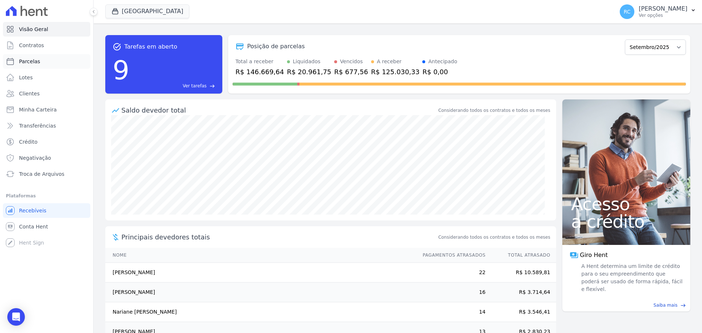
click at [49, 65] on link "Parcelas" at bounding box center [46, 61] width 87 height 15
select select
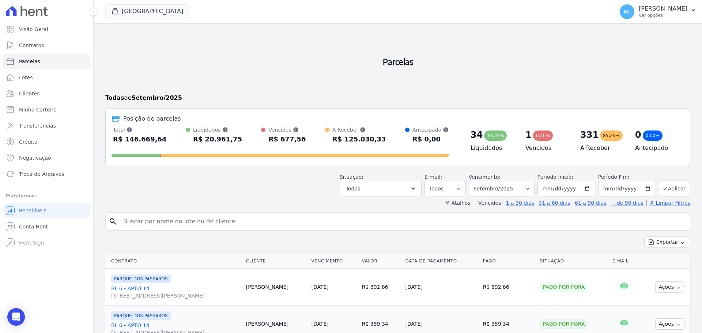
click at [147, 214] on div "search" at bounding box center [397, 221] width 585 height 18
drag, startPoint x: 147, startPoint y: 219, endPoint x: 163, endPoint y: 221, distance: 16.2
click at [147, 219] on input "search" at bounding box center [403, 221] width 568 height 15
paste input "DANILO MACEDO"
type input "DANILO MACEDO"
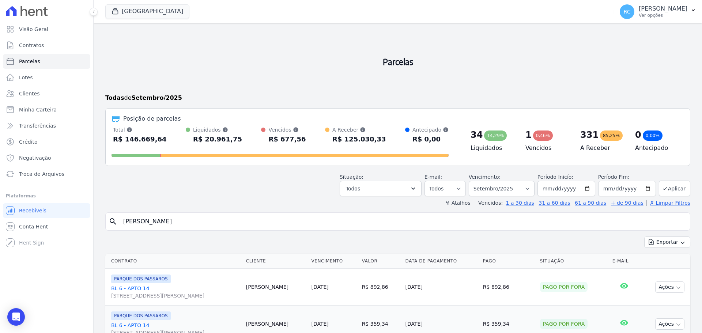
select select
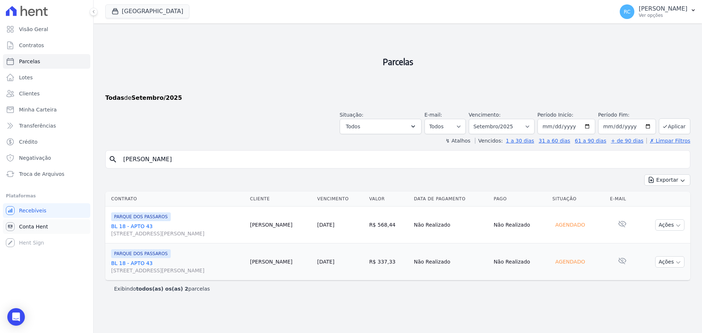
click at [38, 231] on link "Conta Hent" at bounding box center [46, 226] width 87 height 15
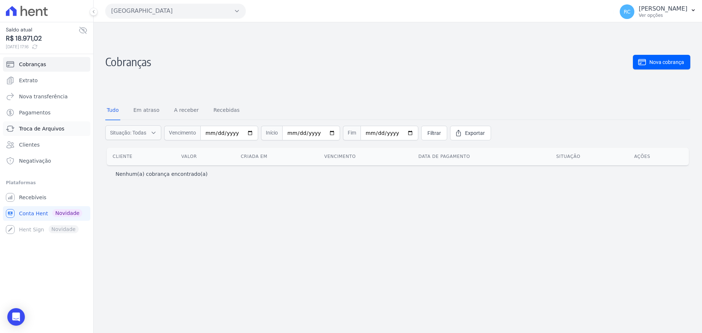
click at [40, 127] on span "Troca de Arquivos" at bounding box center [41, 128] width 45 height 7
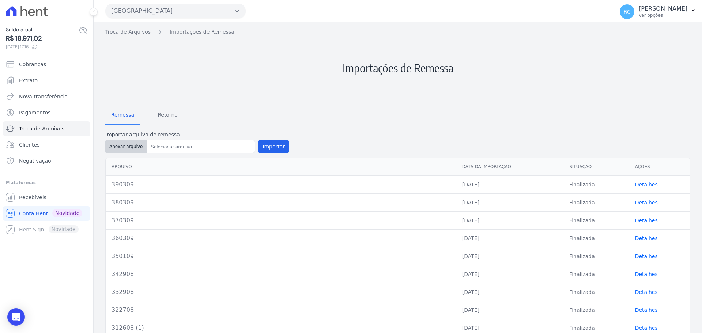
click at [132, 148] on button "Anexar arquivo" at bounding box center [125, 146] width 41 height 13
type input "400309 (1)"
click at [272, 147] on button "Importar" at bounding box center [273, 146] width 31 height 13
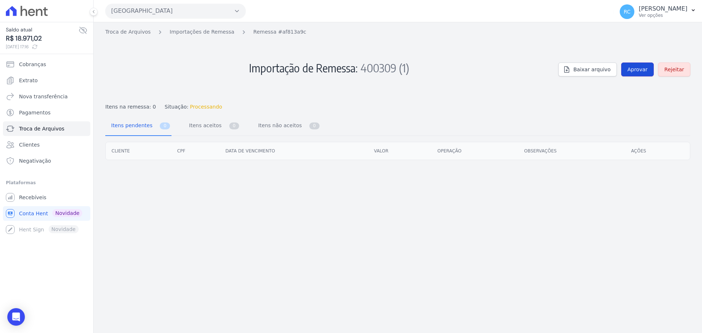
click at [646, 67] on span "Aprovar" at bounding box center [638, 69] width 20 height 7
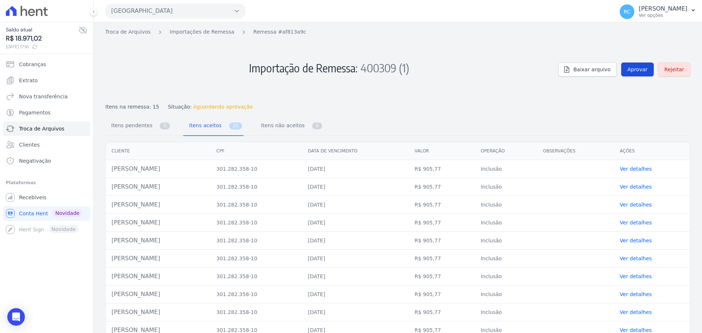
click at [638, 69] on span "Aprovar" at bounding box center [638, 69] width 20 height 7
click at [635, 69] on span "Aprovar" at bounding box center [638, 69] width 20 height 7
click at [626, 74] on link "Aprovar" at bounding box center [637, 70] width 33 height 14
click at [629, 75] on link "Aprovar" at bounding box center [637, 70] width 33 height 14
click at [631, 68] on span "Aprovar" at bounding box center [638, 69] width 20 height 7
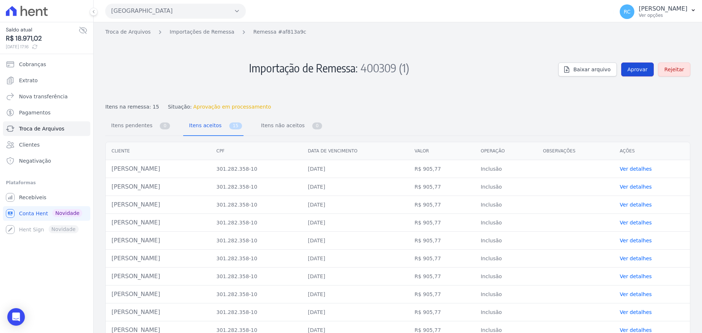
click at [632, 71] on span "Aprovar" at bounding box center [638, 69] width 20 height 7
click at [641, 74] on link "Aprovar" at bounding box center [637, 70] width 33 height 14
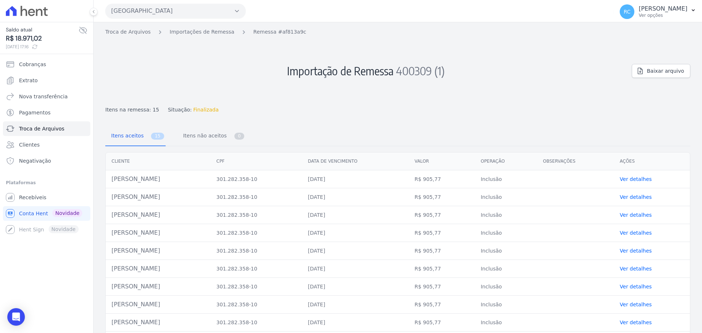
drag, startPoint x: 159, startPoint y: 178, endPoint x: 115, endPoint y: 183, distance: 45.0
click at [110, 183] on td "Danilo Macedo" at bounding box center [158, 179] width 105 height 18
copy td "Danilo Macedo"
click at [130, 33] on link "Troca de Arquivos" at bounding box center [127, 32] width 45 height 8
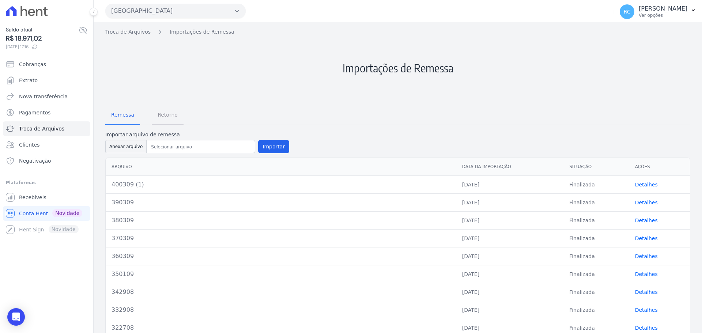
click at [153, 116] on span "Retorno" at bounding box center [167, 115] width 29 height 15
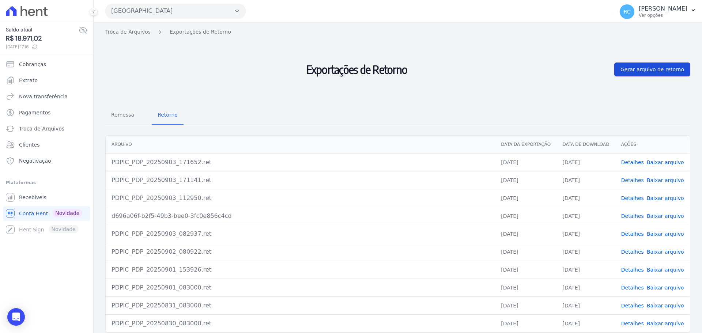
click at [666, 70] on span "Gerar arquivo de retorno" at bounding box center [653, 69] width 64 height 7
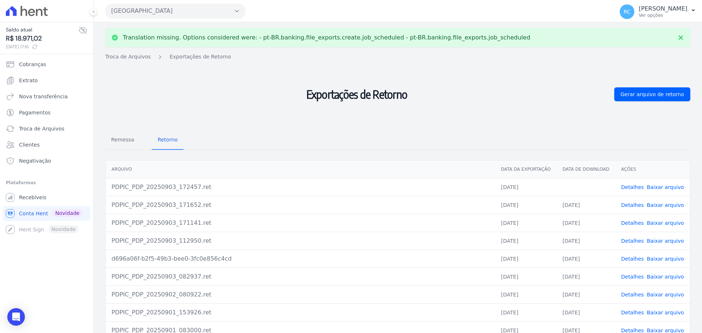
click at [658, 188] on link "Baixar arquivo" at bounding box center [665, 187] width 37 height 6
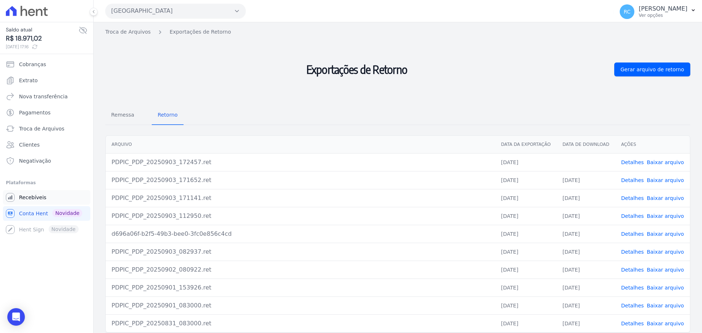
click at [45, 200] on link "Recebíveis" at bounding box center [46, 197] width 87 height 15
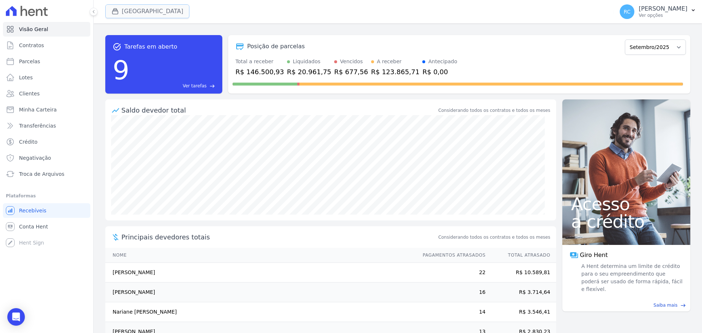
click at [127, 12] on button "Parque Dos Passaros" at bounding box center [147, 11] width 84 height 14
click at [117, 17] on button "Parque Dos Passaros" at bounding box center [147, 11] width 84 height 14
click at [118, 16] on button "Parque Dos Passaros" at bounding box center [147, 11] width 84 height 14
click at [143, 14] on button "Parque Dos Passaros" at bounding box center [147, 11] width 84 height 14
click at [163, 14] on button "Parque Dos Passaros" at bounding box center [147, 11] width 84 height 14
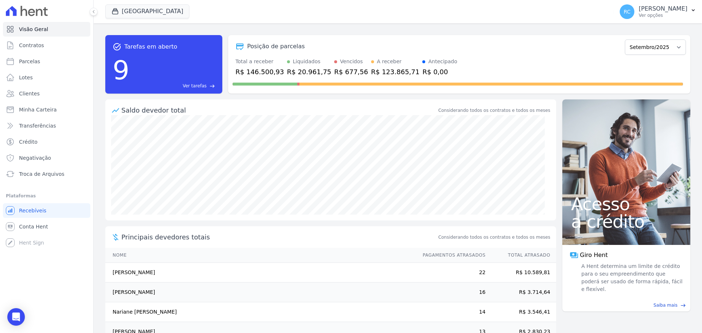
click at [112, 35] on div "task_alt Tarefas em aberto 9 Ver tarefas east" at bounding box center [163, 64] width 117 height 59
click at [40, 223] on span "Conta Hent" at bounding box center [33, 226] width 29 height 7
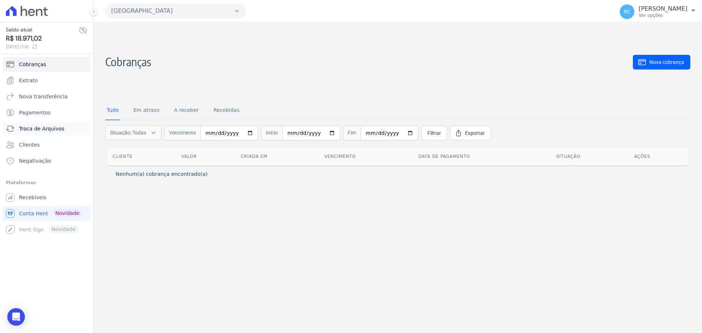
click at [44, 133] on link "Troca de Arquivos" at bounding box center [46, 128] width 87 height 15
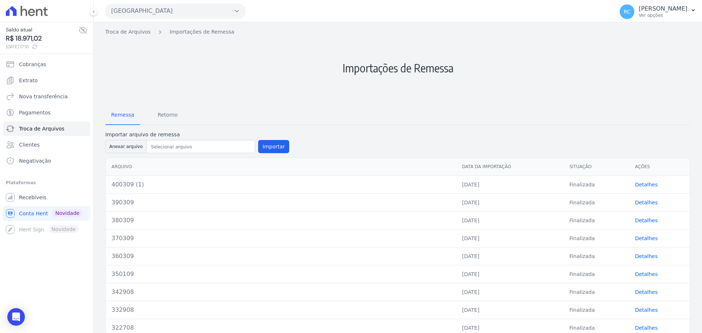
drag, startPoint x: 128, startPoint y: 151, endPoint x: 246, endPoint y: 82, distance: 137.0
click at [246, 82] on div "Troca de Arquivos Importações de Remessa Importações de Remessa Remessa Retorno…" at bounding box center [398, 204] width 609 height 365
click at [44, 197] on link "Recebíveis" at bounding box center [46, 197] width 87 height 15
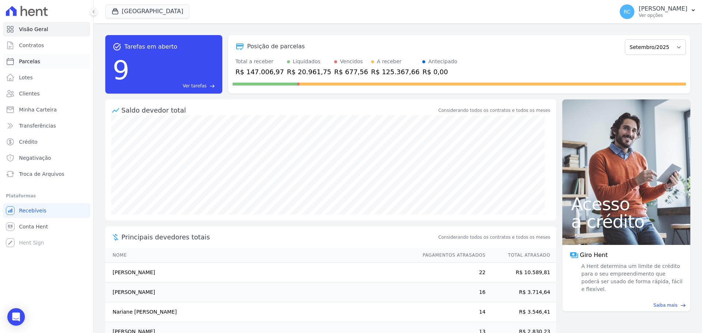
click at [61, 63] on link "Parcelas" at bounding box center [46, 61] width 87 height 15
select select
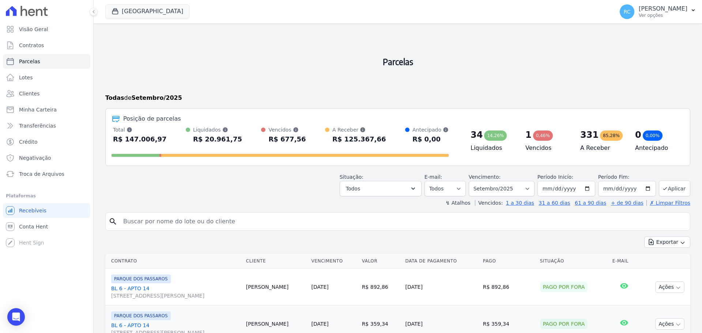
drag, startPoint x: 167, startPoint y: 224, endPoint x: 202, endPoint y: 216, distance: 35.3
click at [170, 223] on input "search" at bounding box center [403, 221] width 568 height 15
paste input "Jefferson Adriano Alves dos Santos"
type input "Jefferson Adriano Alves dos Santos"
drag, startPoint x: 245, startPoint y: 226, endPoint x: 279, endPoint y: 216, distance: 36.1
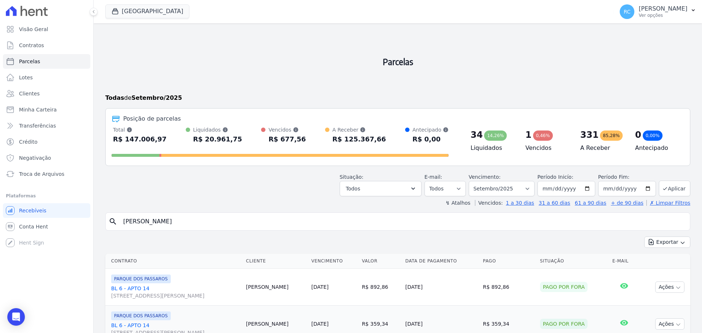
click at [277, 216] on input "Jefferson Adriano Alves dos Santos" at bounding box center [403, 221] width 568 height 15
select select
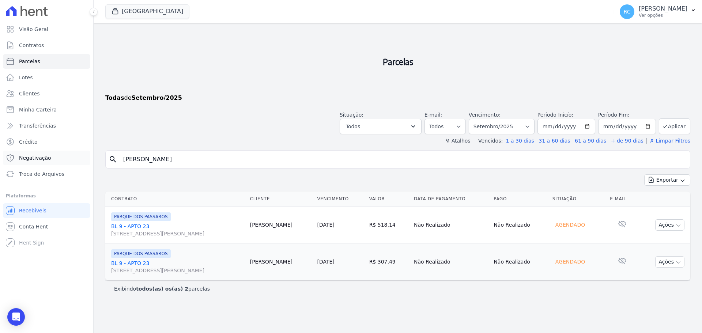
drag, startPoint x: 221, startPoint y: 158, endPoint x: 36, endPoint y: 153, distance: 184.8
click at [36, 153] on div "Visão Geral Contratos Parcelas Lotes Clientes Minha Carteira Transferências Cré…" at bounding box center [351, 166] width 702 height 333
click at [44, 229] on span "Conta Hent" at bounding box center [33, 226] width 29 height 7
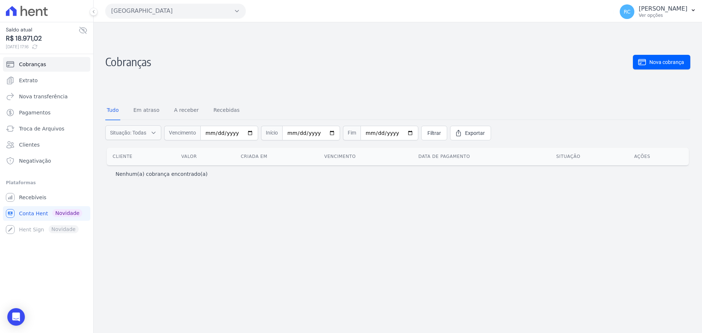
click at [183, 15] on button "Parque Dos Passaros" at bounding box center [175, 11] width 140 height 15
click at [48, 133] on link "Troca de Arquivos" at bounding box center [46, 128] width 87 height 15
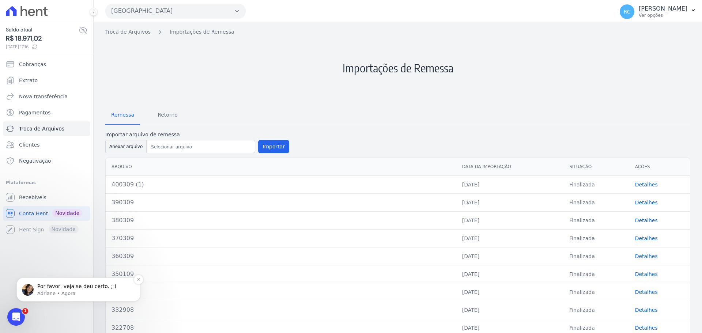
click at [63, 292] on p "Adriane • Agora" at bounding box center [84, 293] width 94 height 7
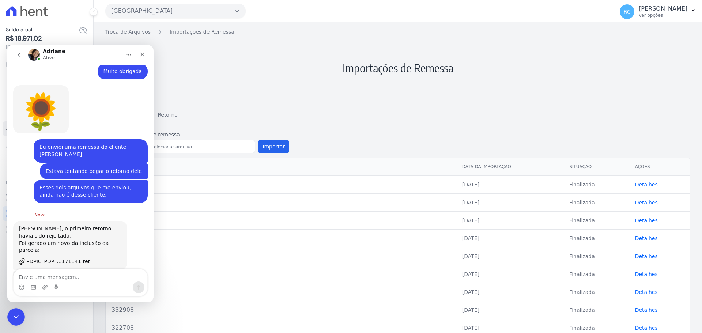
scroll to position [337, 0]
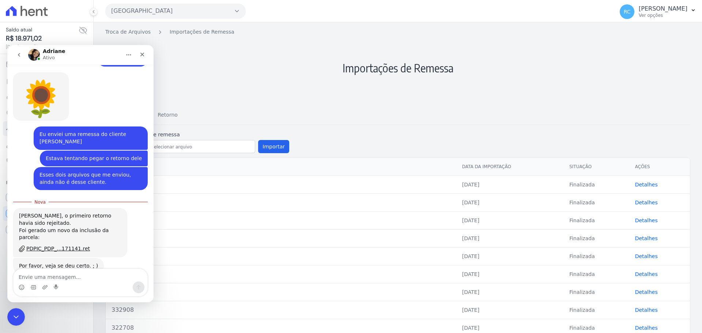
click at [78, 281] on textarea "Envie uma mensagem..." at bounding box center [81, 275] width 134 height 12
click at [20, 308] on div "Fechar mensagem da Intercom" at bounding box center [15, 316] width 18 height 18
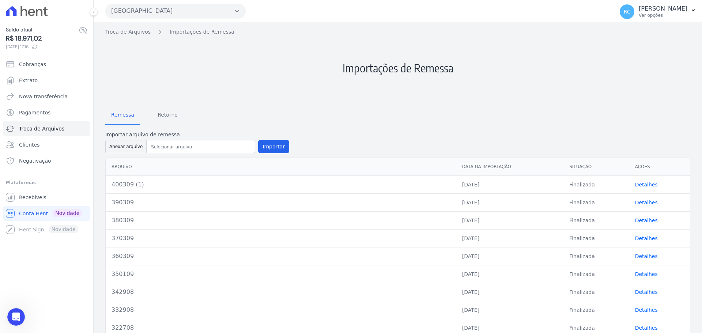
scroll to position [325, 0]
drag, startPoint x: 127, startPoint y: 138, endPoint x: 126, endPoint y: 144, distance: 5.5
click at [127, 140] on div "Importar arquivo de remessa Anexar arquivo Importar" at bounding box center [197, 143] width 184 height 24
click at [125, 147] on button "Anexar arquivo" at bounding box center [125, 146] width 41 height 13
type input "410309"
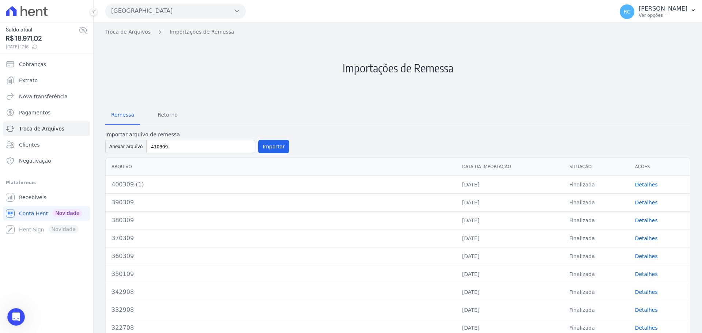
drag, startPoint x: 279, startPoint y: 77, endPoint x: 256, endPoint y: 93, distance: 27.9
click at [278, 79] on h2 "Importações de Remessa" at bounding box center [397, 68] width 585 height 64
click at [279, 146] on button "Importar" at bounding box center [273, 146] width 31 height 13
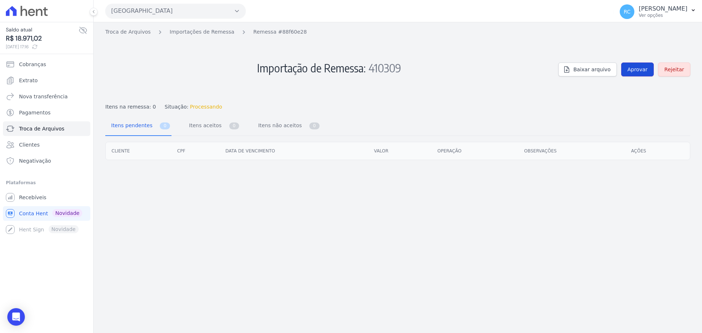
click at [638, 68] on span "Aprovar" at bounding box center [638, 69] width 20 height 7
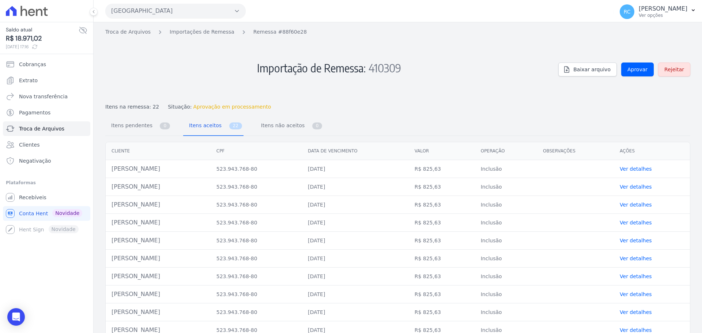
drag, startPoint x: 643, startPoint y: 56, endPoint x: 434, endPoint y: 88, distance: 211.2
click at [434, 88] on h2 "Importação de Remessa: 410309" at bounding box center [328, 68] width 447 height 64
click at [641, 70] on span "Aprovar" at bounding box center [638, 69] width 20 height 7
click at [626, 67] on link "Aprovar" at bounding box center [637, 70] width 33 height 14
click at [632, 70] on span "Aprovar" at bounding box center [638, 69] width 20 height 7
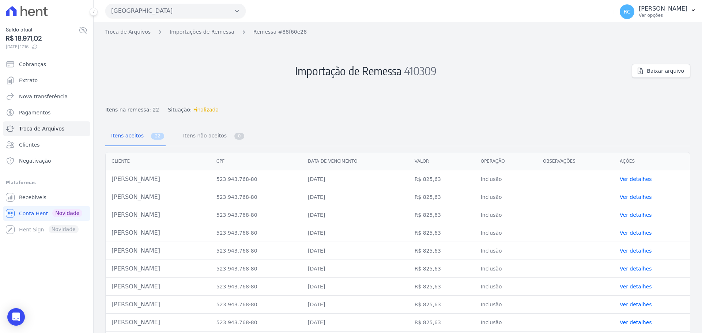
drag, startPoint x: 204, startPoint y: 175, endPoint x: 107, endPoint y: 179, distance: 97.4
click at [107, 179] on td "Jefferson Adriano Alves Dos Santos" at bounding box center [158, 179] width 105 height 18
copy td "Jefferson Adriano Alves Dos Santos"
click at [138, 32] on link "Troca de Arquivos" at bounding box center [127, 32] width 45 height 8
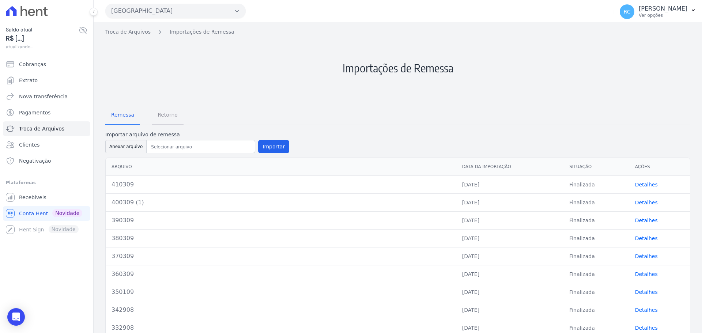
click at [175, 117] on span "Retorno" at bounding box center [167, 115] width 29 height 15
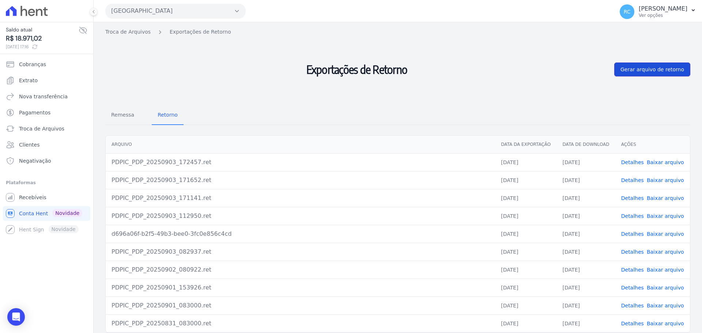
click at [633, 66] on span "Gerar arquivo de retorno" at bounding box center [653, 69] width 64 height 7
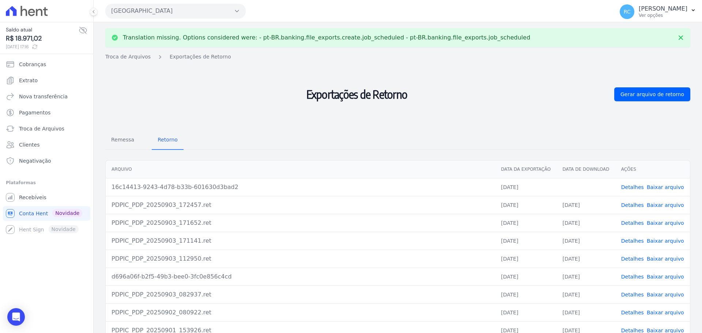
click at [662, 188] on link "Baixar arquivo" at bounding box center [665, 187] width 37 height 6
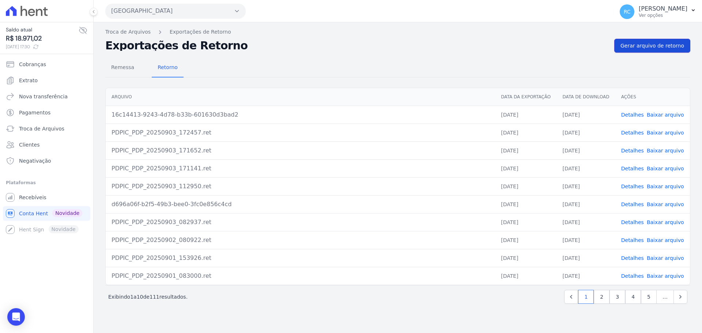
click at [641, 45] on span "Gerar arquivo de retorno" at bounding box center [653, 45] width 64 height 7
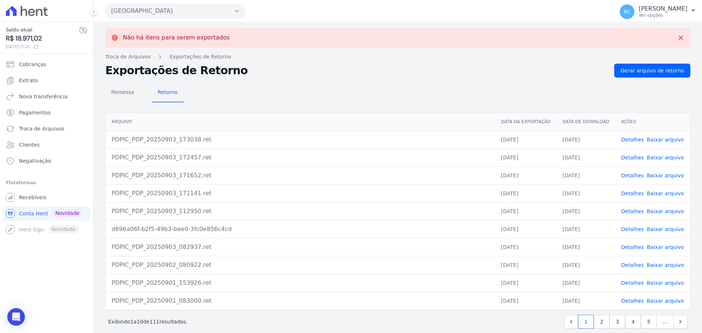
click at [661, 141] on link "Baixar arquivo" at bounding box center [665, 140] width 37 height 6
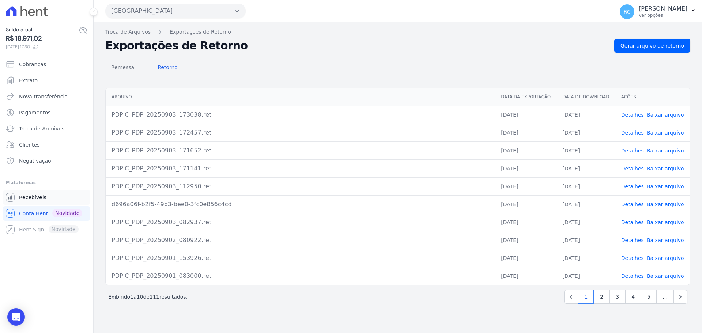
drag, startPoint x: 48, startPoint y: 188, endPoint x: 42, endPoint y: 195, distance: 9.7
click at [47, 189] on li "Plataformas Você não possui Hent Sign ativado. Para saber mais, fale com a equi…" at bounding box center [47, 207] width 82 height 59
click at [42, 195] on span "Recebíveis" at bounding box center [32, 197] width 27 height 7
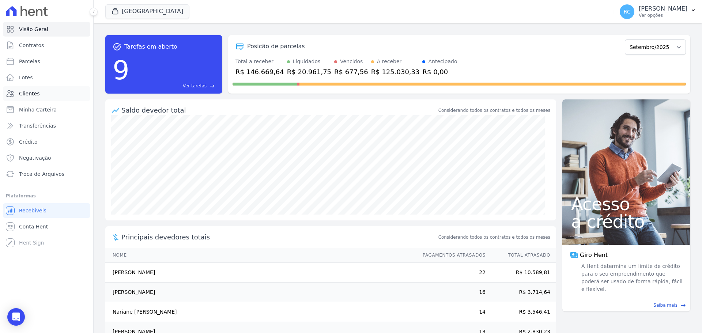
click at [42, 92] on link "Clientes" at bounding box center [46, 93] width 87 height 15
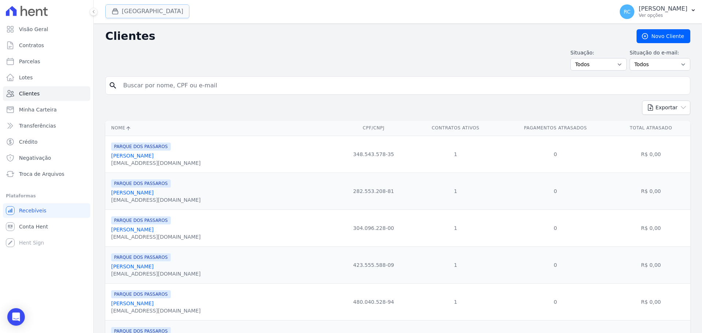
click at [148, 17] on button "[GEOGRAPHIC_DATA]" at bounding box center [147, 11] width 84 height 14
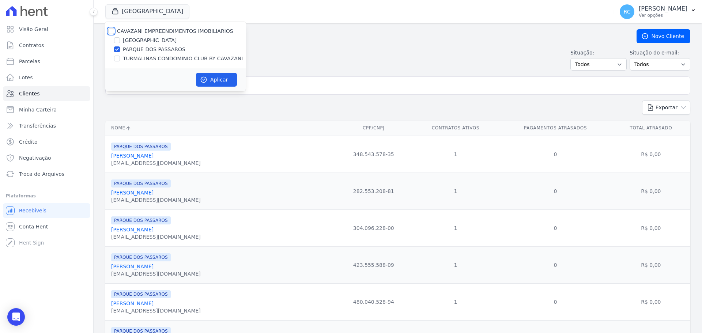
click at [109, 31] on input "CAVAZANI EMPREENDIMENTOS IMOBILIARIOS" at bounding box center [111, 31] width 6 height 6
checkbox input "true"
click at [213, 78] on button "Aplicar" at bounding box center [216, 80] width 41 height 14
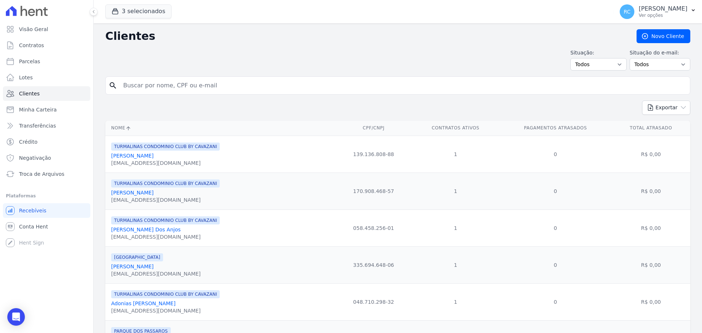
click at [174, 91] on input "search" at bounding box center [403, 85] width 568 height 15
paste input "VANESSA SOUZA LUCAS"
type input "VANESSA SOUZA LUCAS"
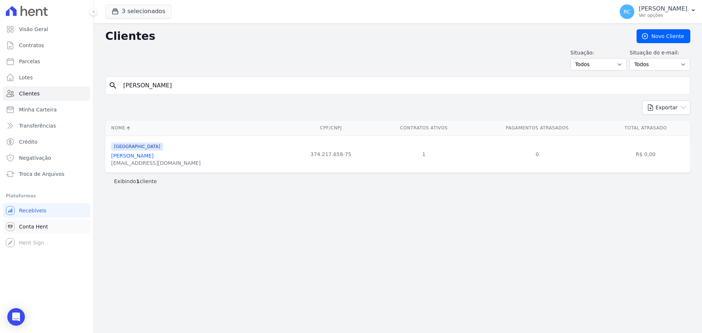
click at [37, 225] on span "Conta Hent" at bounding box center [33, 226] width 29 height 7
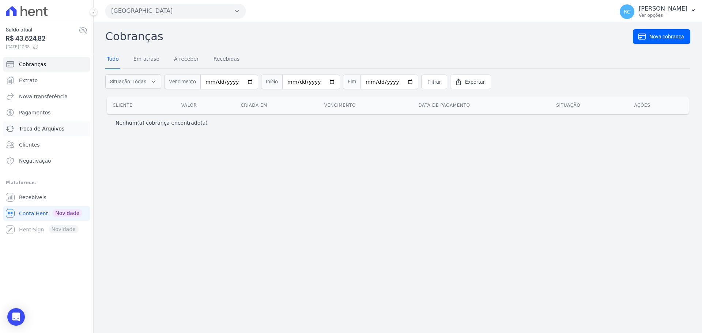
click at [38, 132] on span "Troca de Arquivos" at bounding box center [41, 128] width 45 height 7
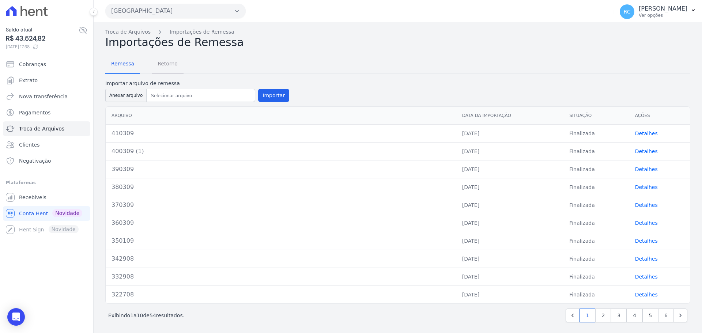
click at [173, 68] on span "Retorno" at bounding box center [167, 63] width 29 height 15
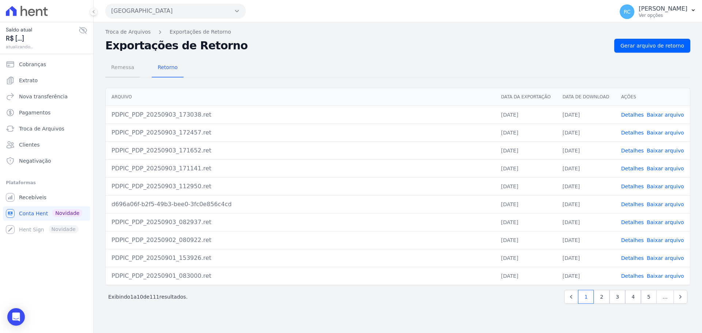
click at [133, 64] on span "Remessa" at bounding box center [123, 67] width 32 height 15
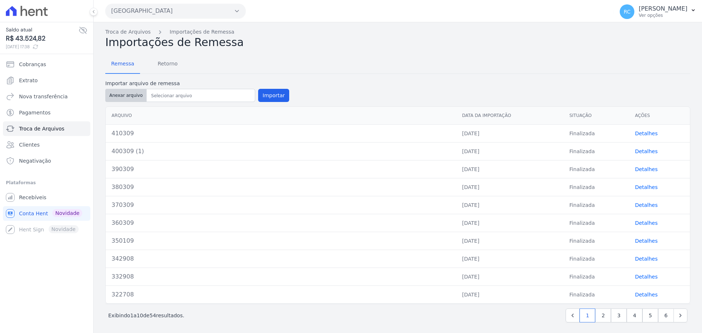
click at [127, 93] on button "Anexar arquivo" at bounding box center [125, 95] width 41 height 13
click at [122, 91] on button "Anexar arquivo" at bounding box center [125, 95] width 41 height 13
type input "410309 (1)"
click at [273, 91] on button "Importar" at bounding box center [273, 95] width 31 height 13
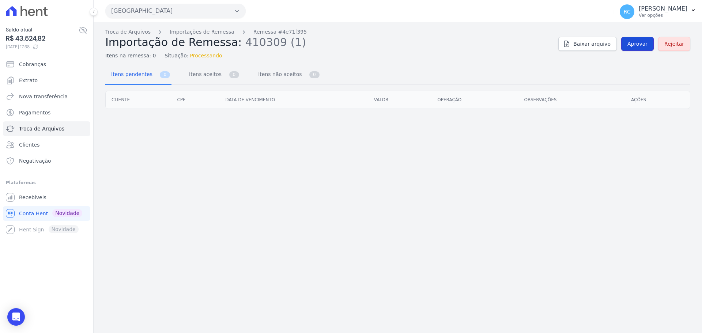
click at [645, 42] on span "Aprovar" at bounding box center [638, 43] width 20 height 7
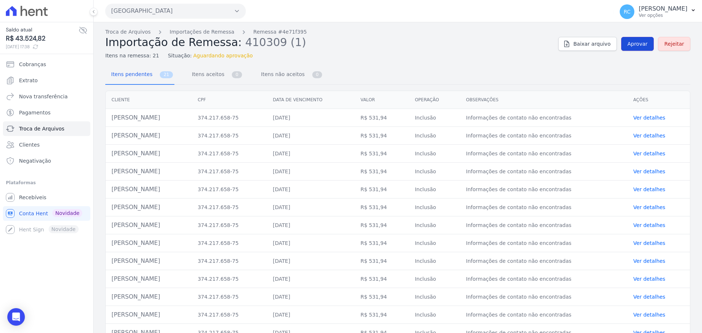
click at [633, 44] on span "Aprovar" at bounding box center [638, 43] width 20 height 7
click at [628, 43] on span "Aprovar" at bounding box center [638, 43] width 20 height 7
click at [640, 41] on span "Aprovar" at bounding box center [638, 43] width 20 height 7
click at [624, 40] on link "Aprovar" at bounding box center [637, 44] width 33 height 14
click at [628, 45] on span "Aprovar" at bounding box center [638, 43] width 20 height 7
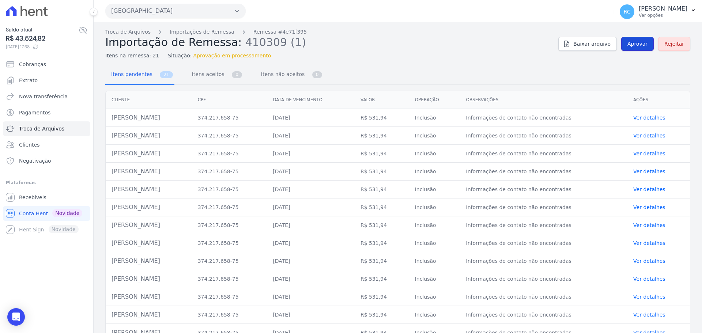
click at [633, 49] on link "Aprovar" at bounding box center [637, 44] width 33 height 14
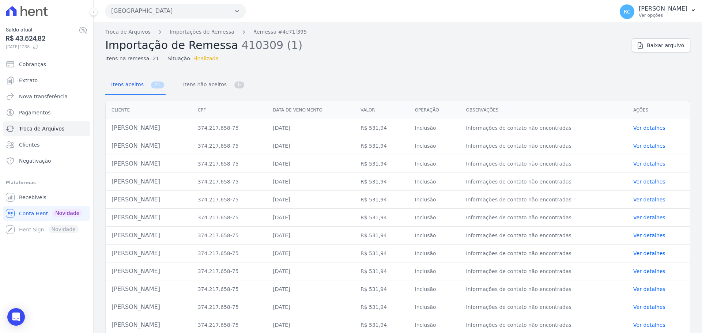
click at [109, 135] on td "Vanessa Souza Lucas" at bounding box center [149, 128] width 86 height 18
copy td "Vanessa Souza Lucas"
click at [125, 37] on div "Troca de Arquivos Importações de Remessa Remessa #4e71f395 Importação de Remess…" at bounding box center [365, 45] width 521 height 34
click at [128, 32] on link "Troca de Arquivos" at bounding box center [127, 32] width 45 height 8
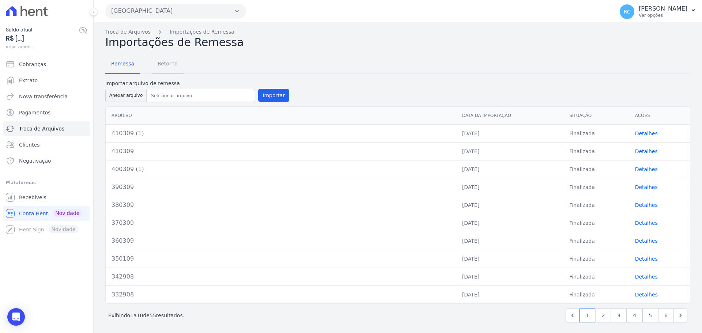
click at [163, 65] on span "Retorno" at bounding box center [167, 63] width 29 height 15
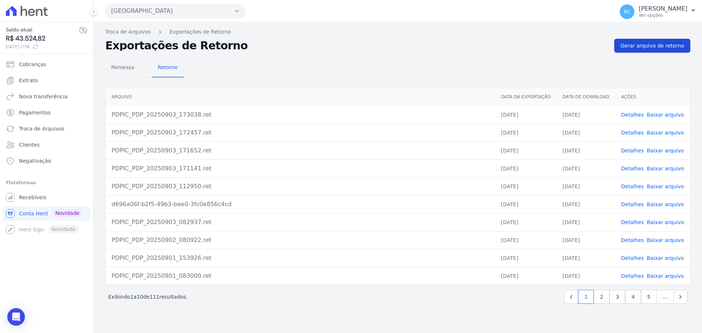
click at [654, 45] on span "Gerar arquivo de retorno" at bounding box center [653, 45] width 64 height 7
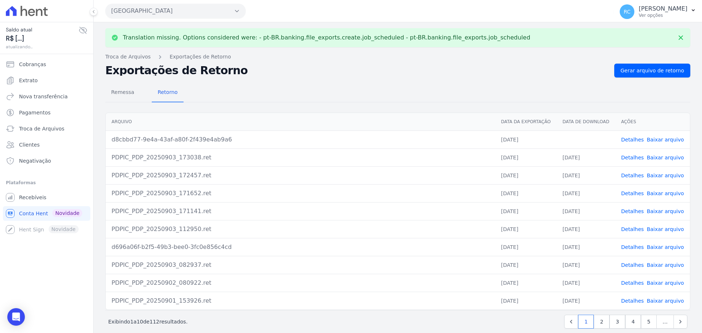
click at [654, 136] on td "Detalhes Baixar arquivo" at bounding box center [653, 140] width 75 height 18
click at [653, 137] on link "Baixar arquivo" at bounding box center [665, 140] width 37 height 6
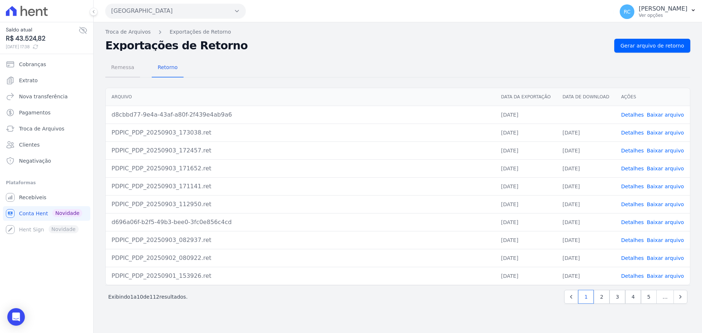
click at [122, 71] on span "Remessa" at bounding box center [123, 67] width 32 height 15
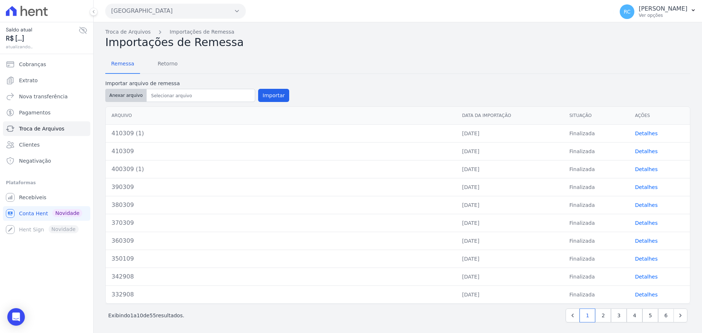
click at [127, 91] on button "Anexar arquivo" at bounding box center [125, 95] width 41 height 13
type input "420309"
click at [274, 95] on button "Importar" at bounding box center [273, 95] width 31 height 13
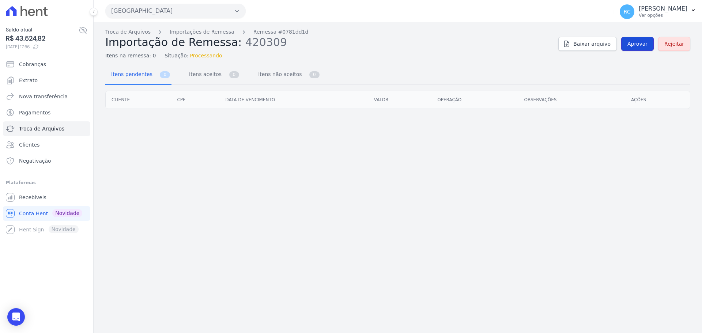
click at [627, 40] on link "Aprovar" at bounding box center [637, 44] width 33 height 14
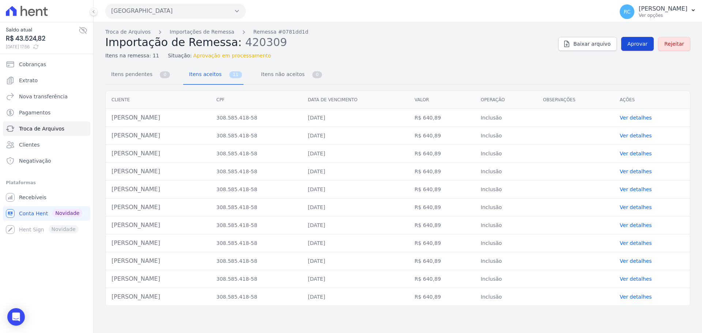
click at [636, 47] on span "Aprovar" at bounding box center [638, 43] width 20 height 7
click at [648, 50] on link "Aprovar" at bounding box center [637, 44] width 33 height 14
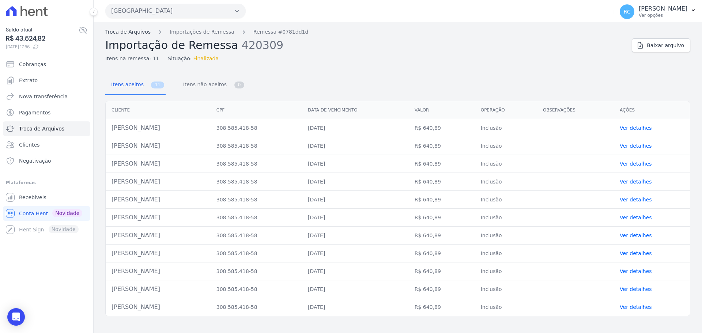
click at [126, 28] on div "Troca de Arquivos Importações de Remessa Remessa #0781dd1d Importação de Remess…" at bounding box center [398, 177] width 609 height 311
click at [126, 34] on link "Troca de Arquivos" at bounding box center [127, 32] width 45 height 8
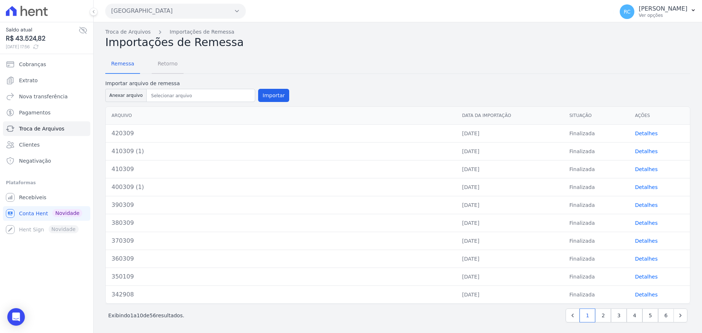
click at [175, 63] on span "Retorno" at bounding box center [167, 63] width 29 height 15
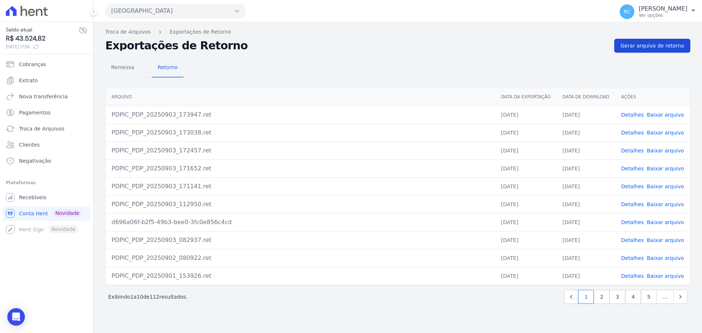
click at [661, 45] on span "Gerar arquivo de retorno" at bounding box center [653, 45] width 64 height 7
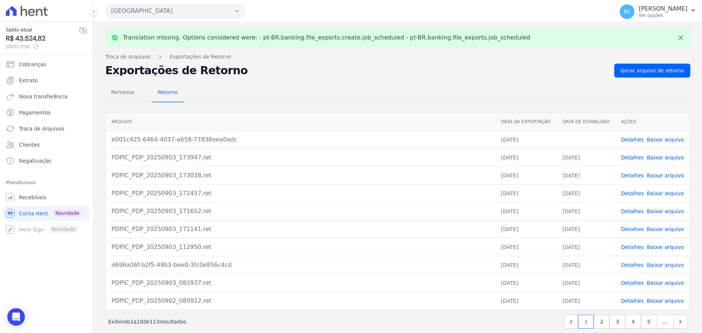
click at [659, 140] on link "Baixar arquivo" at bounding box center [665, 140] width 37 height 6
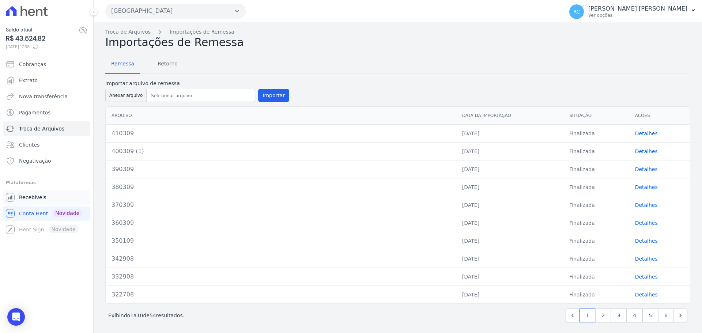
click at [35, 201] on link "Recebíveis" at bounding box center [46, 197] width 87 height 15
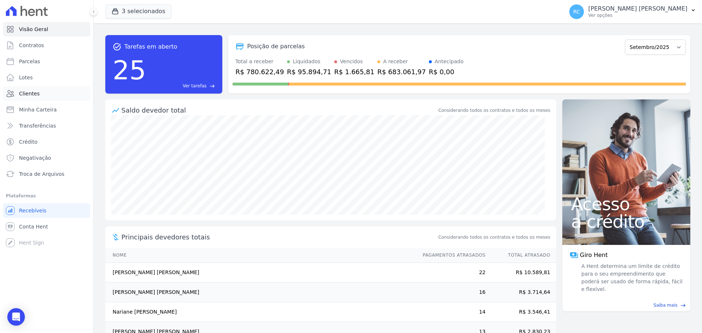
click at [40, 93] on link "Clientes" at bounding box center [46, 93] width 87 height 15
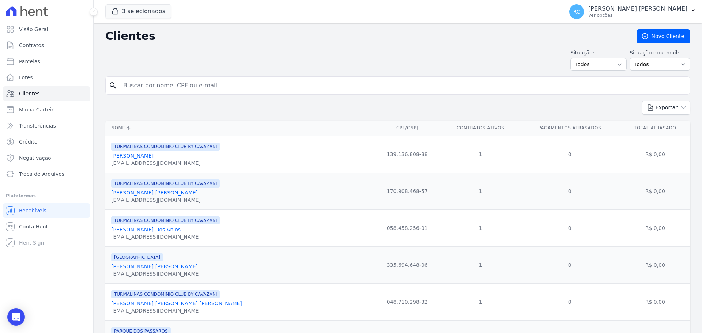
drag, startPoint x: 166, startPoint y: 82, endPoint x: 171, endPoint y: 79, distance: 5.7
click at [166, 82] on input "search" at bounding box center [403, 85] width 568 height 15
paste input "VANESSA SOUZA LUCAS"
type input "VANESSA SOUZA LUCAS"
click at [642, 101] on button "Exportar" at bounding box center [666, 108] width 48 height 14
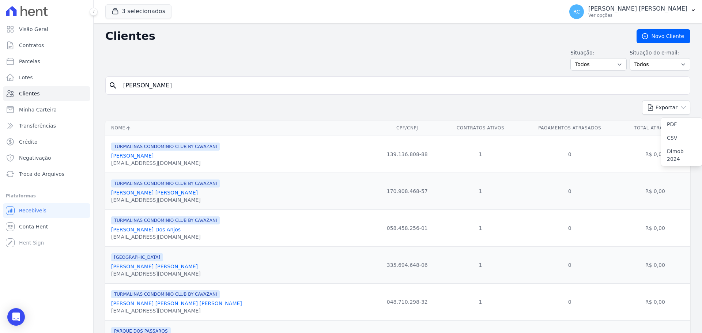
click at [239, 90] on input "VANESSA SOUZA LUCAS" at bounding box center [403, 85] width 568 height 15
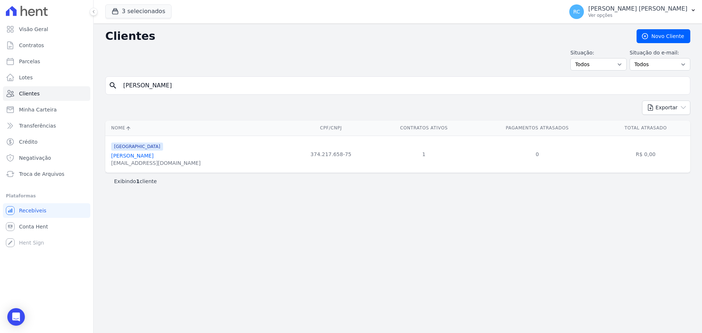
drag, startPoint x: 202, startPoint y: 90, endPoint x: 269, endPoint y: 39, distance: 84.0
click at [0, 101] on div "Visão Geral Contratos [GEOGRAPHIC_DATA] Lotes Clientes Minha Carteira Transferê…" at bounding box center [351, 166] width 702 height 333
paste input "ELIESER ALVES DE OLIVEIRA"
type input "ELIESER ALVES DE OLIVEIRA"
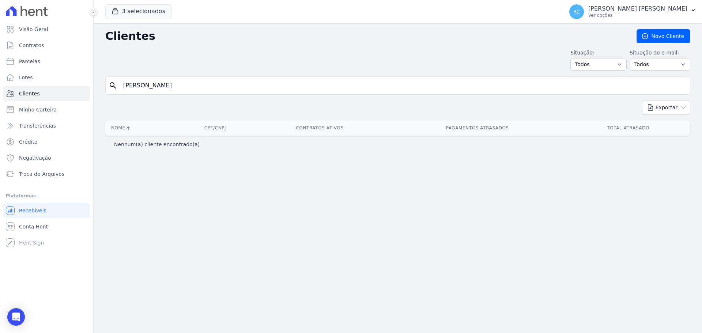
drag, startPoint x: 177, startPoint y: 294, endPoint x: 155, endPoint y: 284, distance: 24.3
click at [175, 293] on div "Clientes Novo Cliente Situação: Todos Adimplentes Inadimplentes Situação do e-m…" at bounding box center [398, 178] width 609 height 310
drag, startPoint x: 291, startPoint y: 51, endPoint x: 359, endPoint y: 37, distance: 69.5
click at [359, 37] on div "Clientes Novo Cliente Situação: Todos Adimplentes Inadimplentes Situação do e-m…" at bounding box center [398, 178] width 609 height 310
type input "ELIESER ALVES"
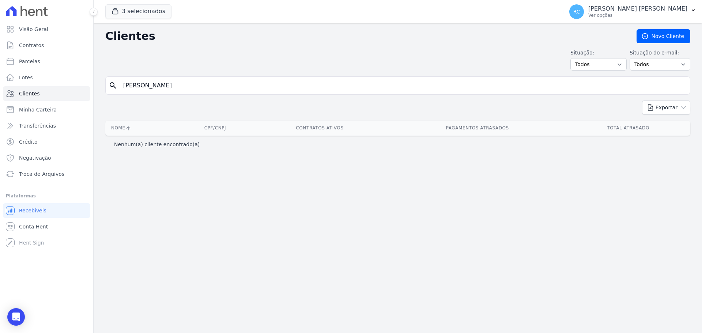
click at [535, 201] on div "Clientes Novo Cliente Situação: Todos Adimplentes Inadimplentes Situação do e-m…" at bounding box center [398, 178] width 609 height 310
drag, startPoint x: 196, startPoint y: 86, endPoint x: 67, endPoint y: 83, distance: 129.9
click at [23, 102] on div "Visão Geral Contratos [GEOGRAPHIC_DATA] Lotes Clientes Minha Carteira Transferê…" at bounding box center [351, 166] width 702 height 333
paste input "RAFAEL DE SOUZA FRANCO"
type input "RAFAEL DE SOUZA FRANCO"
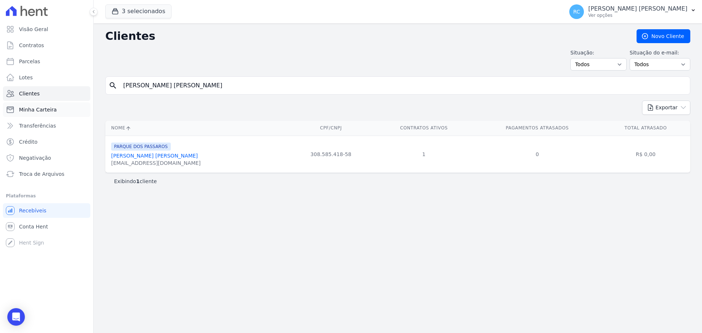
drag, startPoint x: 230, startPoint y: 87, endPoint x: 62, endPoint y: 111, distance: 169.6
click at [31, 122] on div "Visão Geral Contratos [GEOGRAPHIC_DATA] Lotes Clientes Minha Carteira Transferê…" at bounding box center [351, 166] width 702 height 333
paste input "Julio Cezar Nunes T"
type input "Julio Cezar Nunes T"
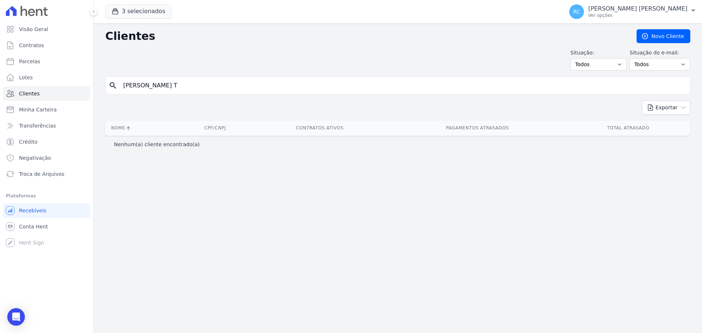
drag, startPoint x: 155, startPoint y: 85, endPoint x: 353, endPoint y: 57, distance: 200.2
click at [354, 60] on div "Clientes Novo Cliente Situação: Todos Adimplentes Inadimplentes Situação do e-m…" at bounding box center [398, 178] width 609 height 310
type input "Julio Ceza"
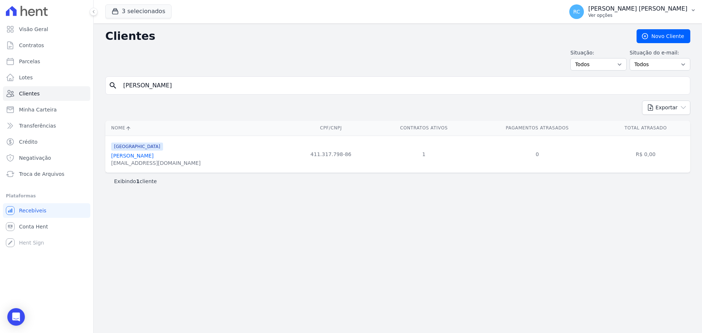
click at [674, 6] on p "[PERSON_NAME]" at bounding box center [637, 8] width 99 height 7
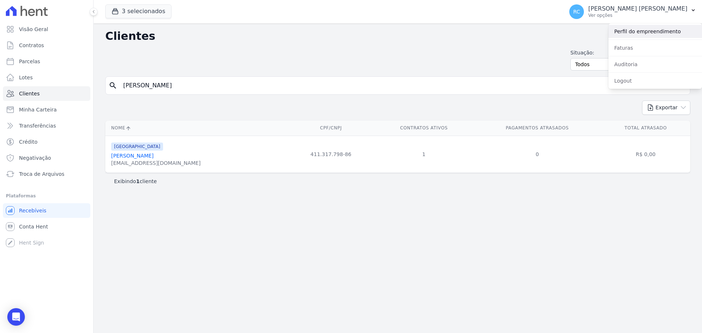
click at [640, 30] on link "Perfil do empreendimento" at bounding box center [656, 31] width 94 height 13
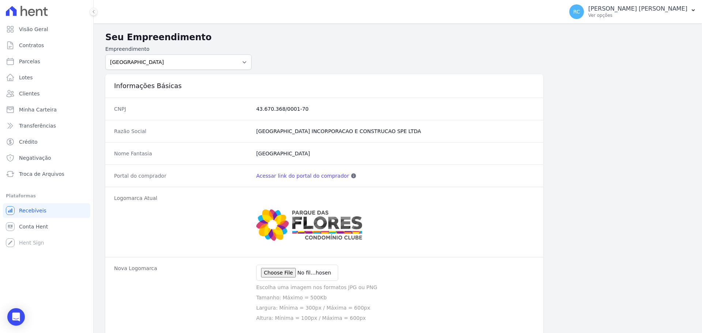
click at [292, 177] on link "Acessar link do portal do comprador" at bounding box center [302, 175] width 93 height 7
click at [54, 66] on link "Parcelas" at bounding box center [46, 61] width 87 height 15
select select
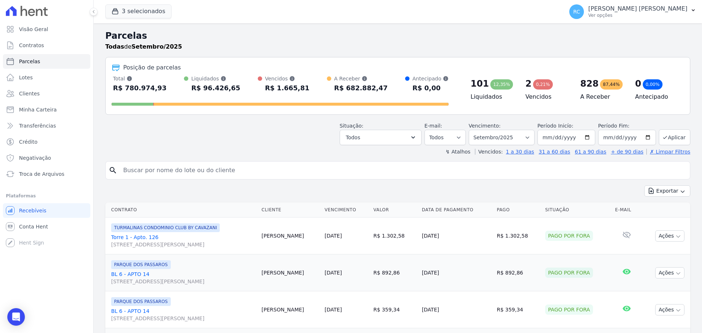
click at [173, 174] on input "search" at bounding box center [403, 170] width 568 height 15
paste input "VANESSA ZANATTA"
type input "VANESSA ZANATTA"
select select
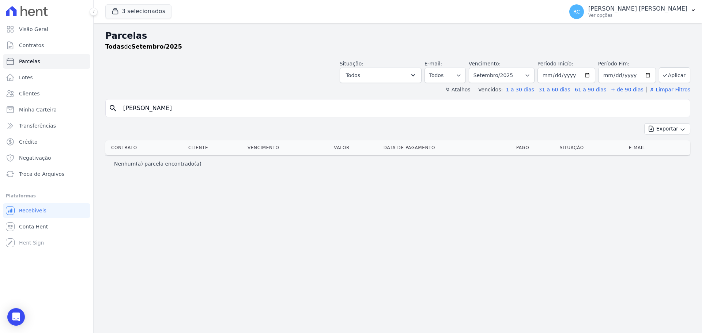
drag, startPoint x: 193, startPoint y: 108, endPoint x: 190, endPoint y: 121, distance: 13.8
click at [74, 121] on div "Visão Geral Contratos [GEOGRAPHIC_DATA] Lotes Clientes Minha Carteira Transferê…" at bounding box center [351, 166] width 702 height 333
paste input "33489357841"
type input "33489357841"
select select
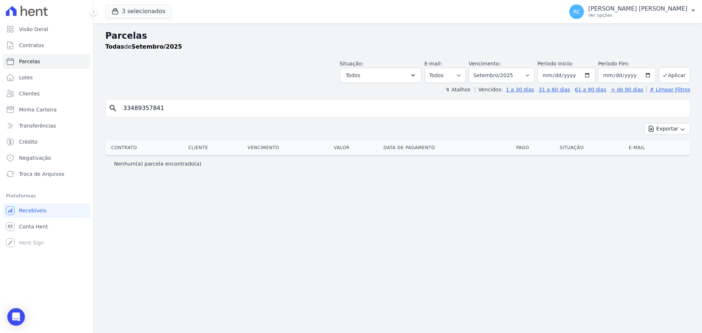
click at [133, 108] on input "33489357841" at bounding box center [403, 108] width 568 height 15
type input "334.893.578-41"
select select
drag, startPoint x: 184, startPoint y: 104, endPoint x: 39, endPoint y: 109, distance: 145.7
click at [36, 109] on div "Visão Geral Contratos [GEOGRAPHIC_DATA] Lotes Clientes Minha Carteira Transferê…" at bounding box center [351, 166] width 702 height 333
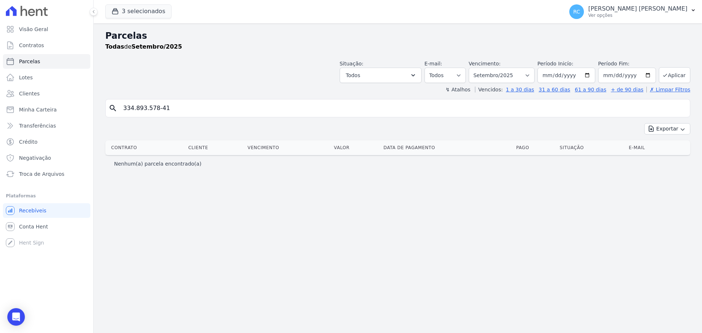
paste input "Julio Cezar Nunes Targino"
type input "Julio Cezar Nunes Targino"
select select
drag, startPoint x: 152, startPoint y: 108, endPoint x: 333, endPoint y: 89, distance: 182.0
click at [336, 91] on div "Parcelas Todas de Setembro/2025 Situação: Agendado Em Aberto Pago Processando C…" at bounding box center [398, 178] width 609 height 310
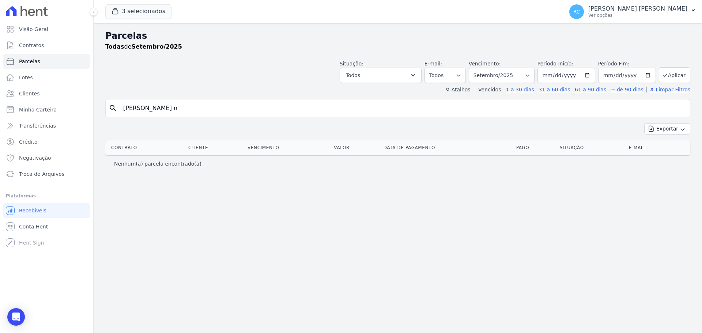
type input "Julio Cezar n"
select select
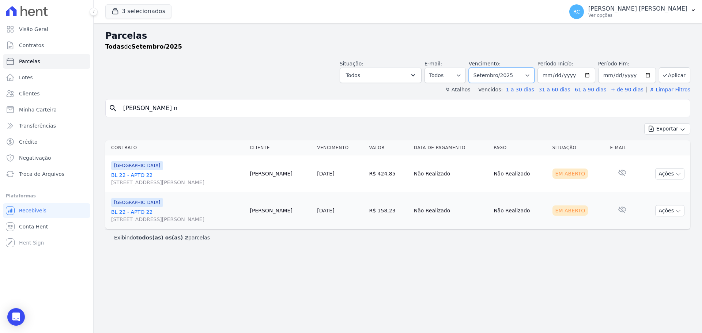
click at [527, 79] on select "Filtrar por período ──────── Todos os meses Dezembro/2021 Janeiro/2022 Fevereir…" at bounding box center [502, 75] width 66 height 15
select select "all"
click at [479, 68] on select "Filtrar por período ──────── Todos os meses Dezembro/2021 Janeiro/2022 Fevereir…" at bounding box center [502, 75] width 66 height 15
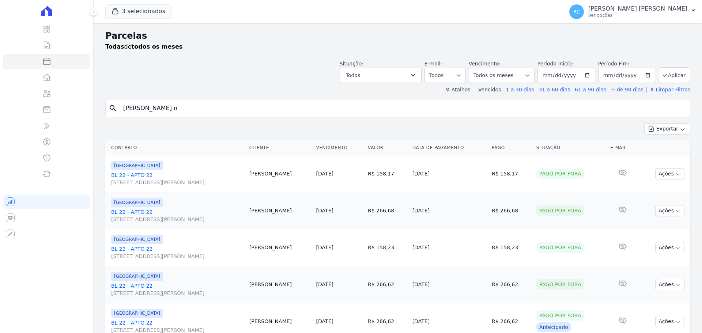
select select
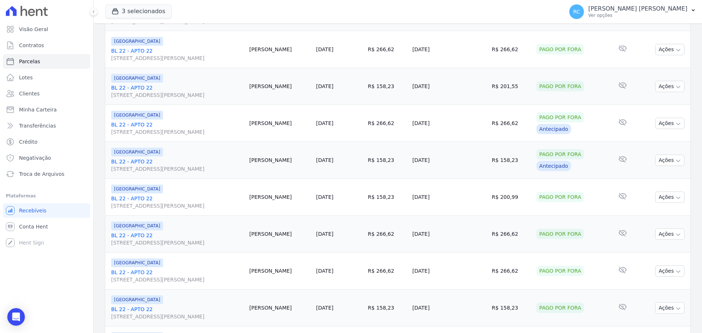
scroll to position [778, 0]
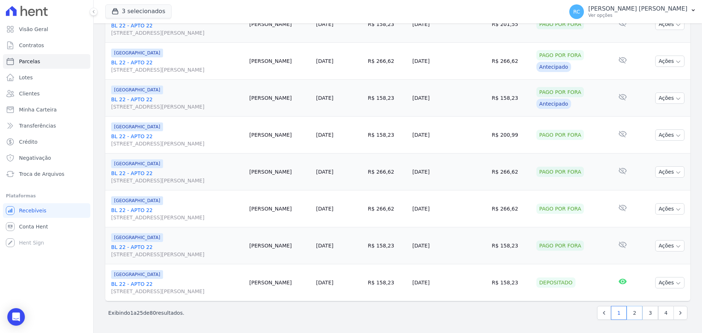
click at [631, 317] on link "2" at bounding box center [635, 313] width 16 height 14
select select
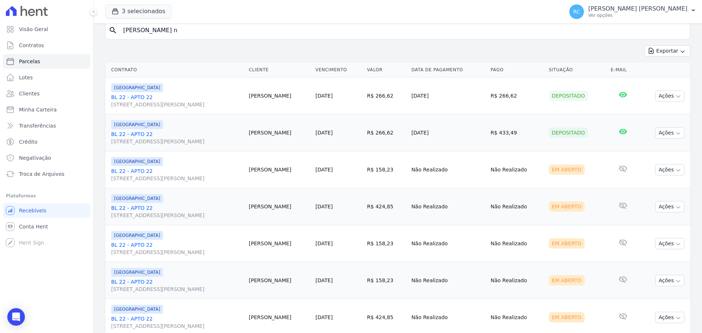
scroll to position [73, 0]
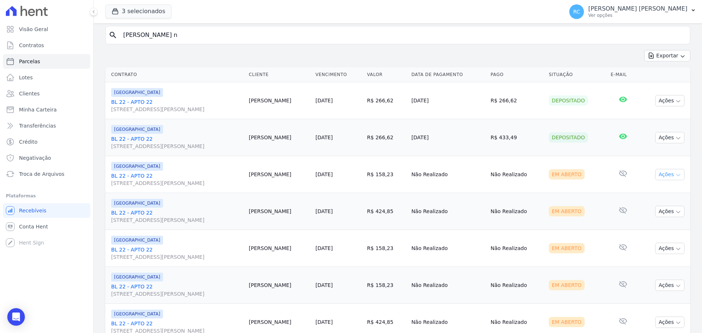
click at [665, 178] on button "Ações" at bounding box center [669, 174] width 29 height 11
click at [648, 232] on link "Liquidação Manual" at bounding box center [667, 232] width 70 height 14
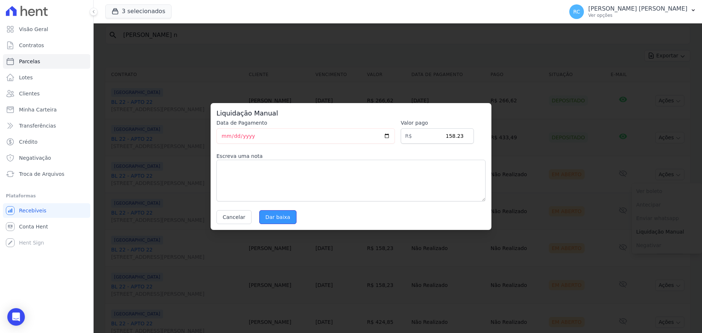
click at [277, 216] on input "Dar baixa" at bounding box center [277, 217] width 37 height 14
select select
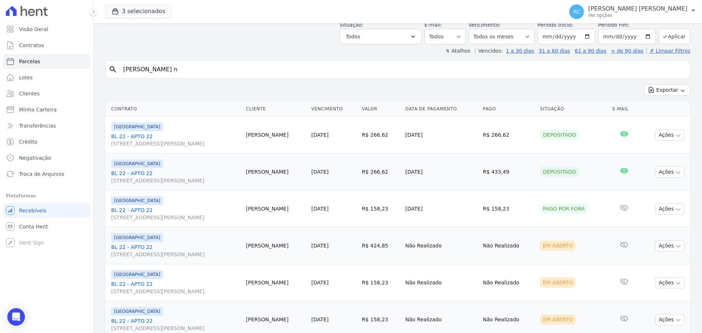
scroll to position [73, 0]
